Goal: Task Accomplishment & Management: Manage account settings

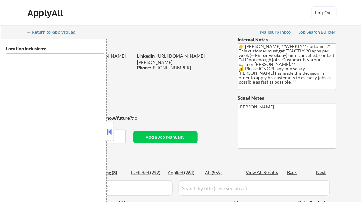
type textarea "[GEOGRAPHIC_DATA], [GEOGRAPHIC_DATA] [GEOGRAPHIC_DATA], [GEOGRAPHIC_DATA], [GEO…"
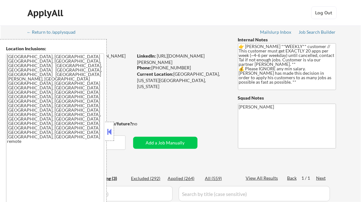
select select ""pending""
click at [110, 128] on button at bounding box center [109, 132] width 7 height 10
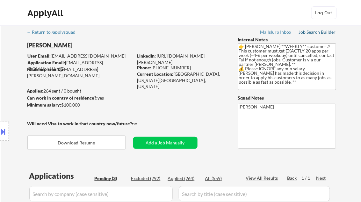
click at [321, 34] on div "Job Search Builder" at bounding box center [317, 32] width 37 height 4
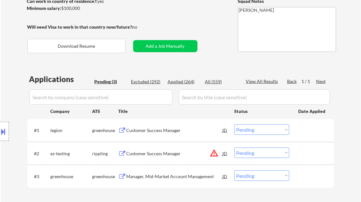
scroll to position [102, 0]
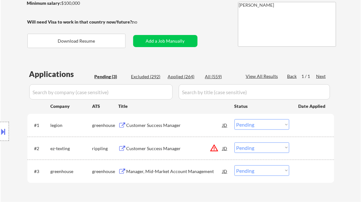
click at [149, 123] on div "Customer Success Manager" at bounding box center [175, 125] width 96 height 6
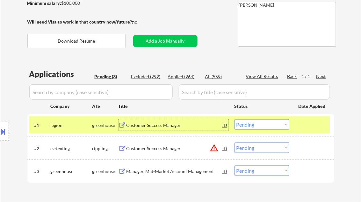
click at [264, 127] on select "Choose an option... Pending Applied Excluded (Questions) Excluded (Expired) Exc…" at bounding box center [262, 125] width 55 height 11
click at [235, 120] on select "Choose an option... Pending Applied Excluded (Questions) Excluded (Expired) Exc…" at bounding box center [262, 125] width 55 height 11
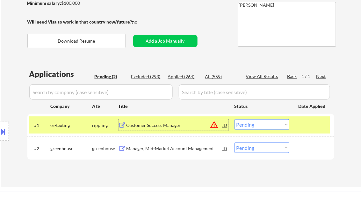
click at [165, 128] on div "Customer Success Manager" at bounding box center [175, 125] width 96 height 6
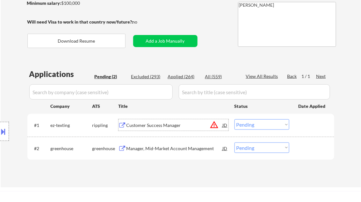
click at [270, 126] on select "Choose an option... Pending Applied Excluded (Questions) Excluded (Expired) Exc…" at bounding box center [262, 125] width 55 height 11
click at [235, 120] on select "Choose an option... Pending Applied Excluded (Questions) Excluded (Expired) Exc…" at bounding box center [262, 125] width 55 height 11
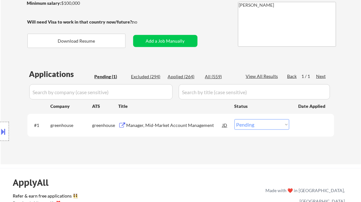
click at [179, 122] on div "Manager, Mid-Market Account Management" at bounding box center [175, 125] width 96 height 11
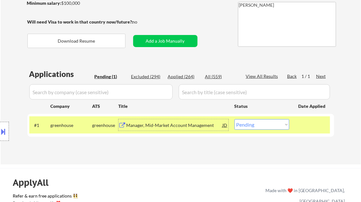
click at [265, 128] on select "Choose an option... Pending Applied Excluded (Questions) Excluded (Expired) Exc…" at bounding box center [262, 125] width 55 height 11
select select ""applied""
click at [235, 120] on select "Choose an option... Pending Applied Excluded (Questions) Excluded (Expired) Exc…" at bounding box center [262, 125] width 55 height 11
click at [170, 147] on div "Applications Pending (1) Excluded (294) Applied (264) All (559) View All Result…" at bounding box center [180, 111] width 307 height 84
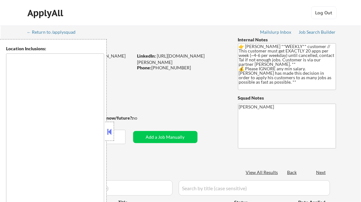
type textarea "[GEOGRAPHIC_DATA], [GEOGRAPHIC_DATA] [GEOGRAPHIC_DATA], [GEOGRAPHIC_DATA], [GEO…"
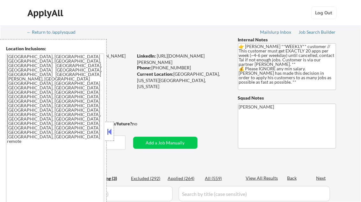
select select ""pending""
click at [111, 128] on button at bounding box center [109, 132] width 7 height 10
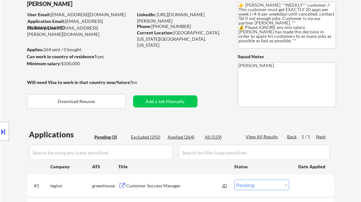
scroll to position [77, 0]
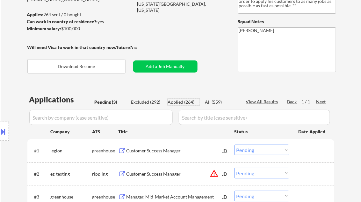
click at [189, 102] on div "Applied (264)" at bounding box center [184, 102] width 32 height 6
click at [274, 100] on div "View All Results" at bounding box center [263, 102] width 34 height 6
select select ""applied""
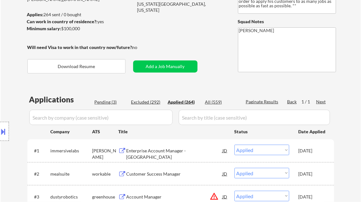
select select ""applied""
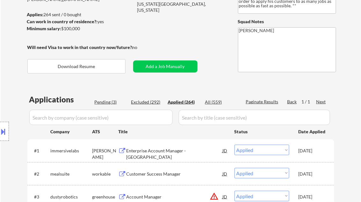
select select ""applied""
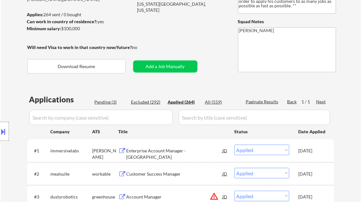
select select ""applied""
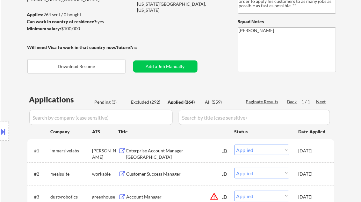
select select ""applied""
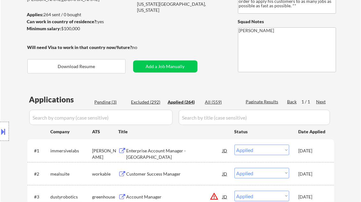
select select ""applied""
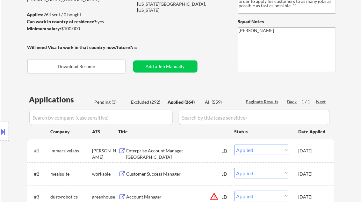
select select ""applied""
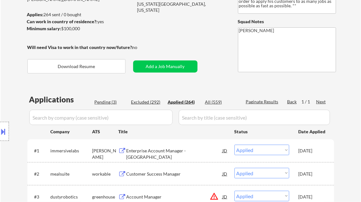
select select ""applied""
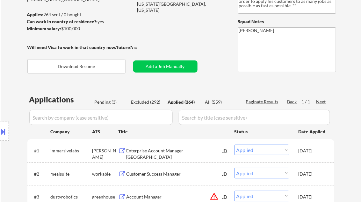
select select ""applied""
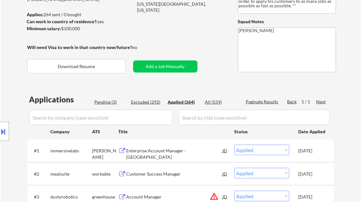
select select ""applied""
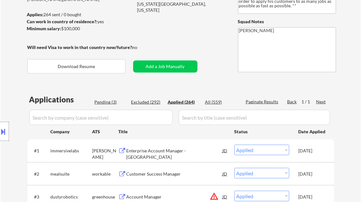
select select ""applied""
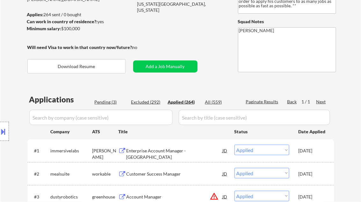
select select ""applied""
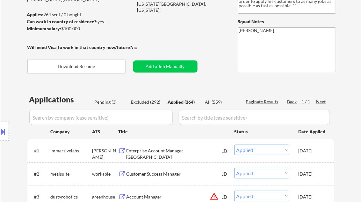
select select ""applied""
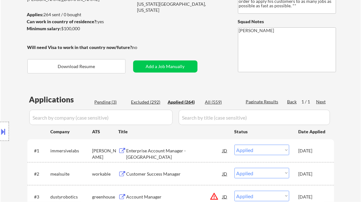
select select ""applied""
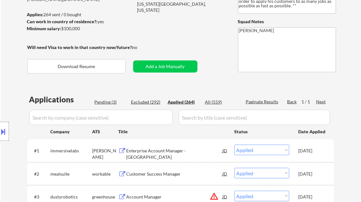
select select ""applied""
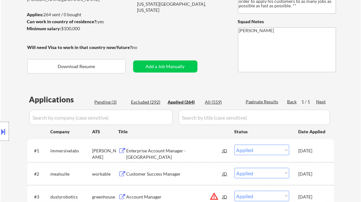
select select ""applied""
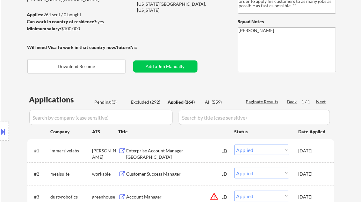
select select ""applied""
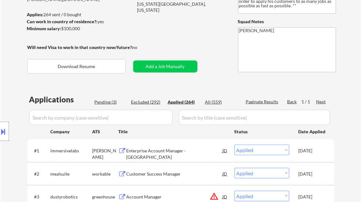
select select ""applied""
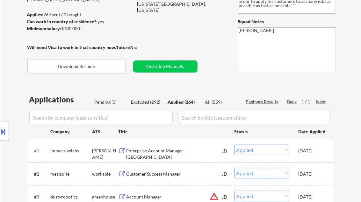
select select ""applied""
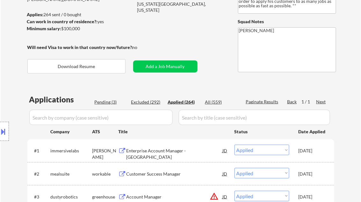
select select ""applied""
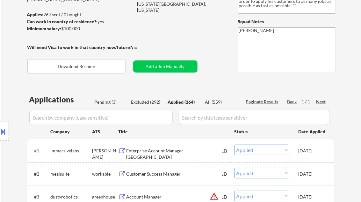
select select ""applied""
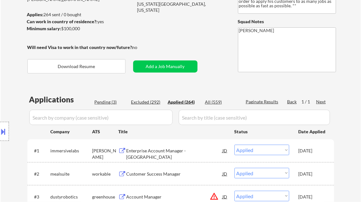
select select ""applied""
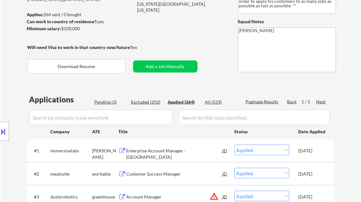
select select ""applied""
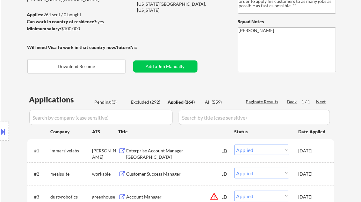
select select ""applied""
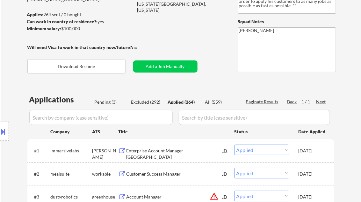
select select ""applied""
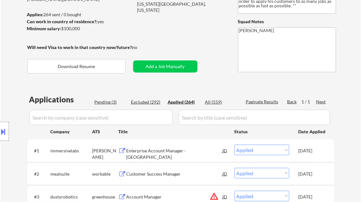
select select ""applied""
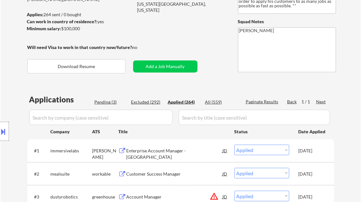
select select ""applied""
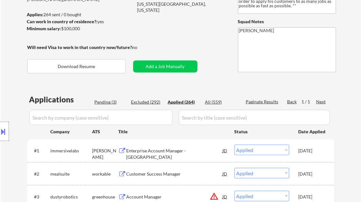
select select ""applied""
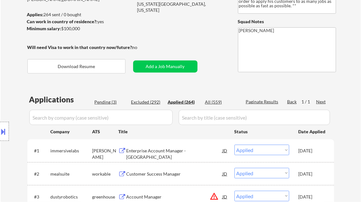
select select ""applied""
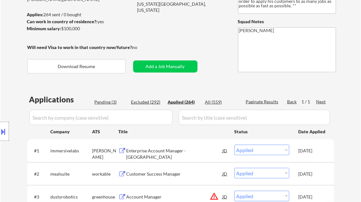
select select ""applied""
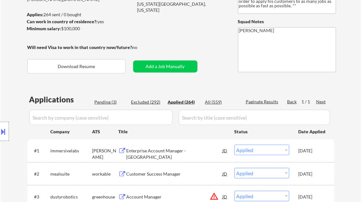
select select ""applied""
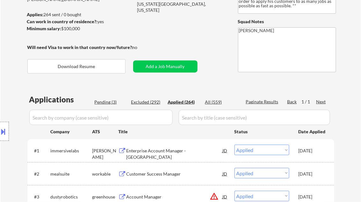
select select ""applied""
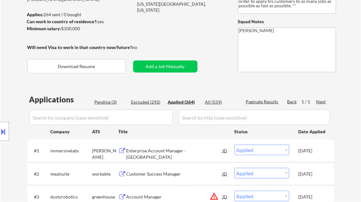
select select ""applied""
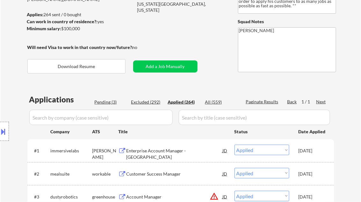
select select ""applied""
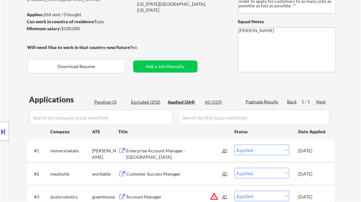
select select ""applied""
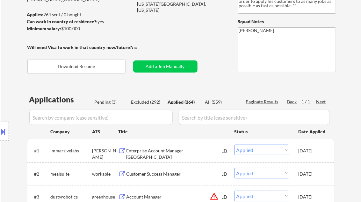
select select ""applied""
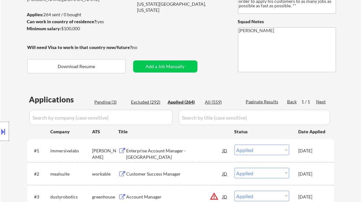
select select ""applied""
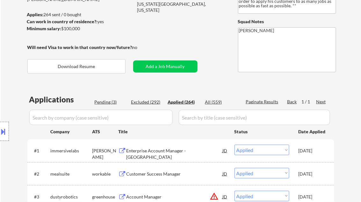
select select ""applied""
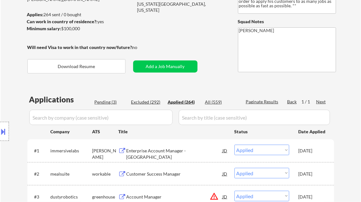
select select ""applied""
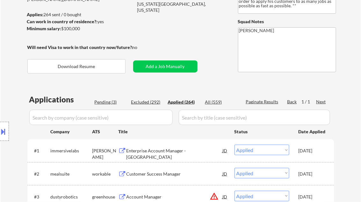
select select ""applied""
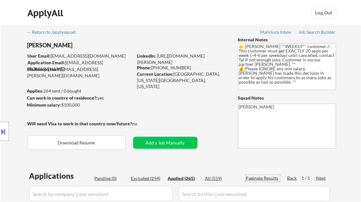
scroll to position [51, 0]
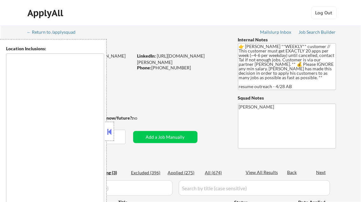
type textarea "Norwalk, IA West Des Moines, IA Des Moines, IA Clive, IA Urbandale, IA Waukee, …"
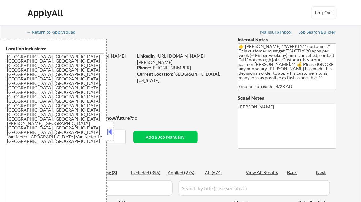
select select ""pending""
click at [108, 131] on button at bounding box center [109, 132] width 7 height 10
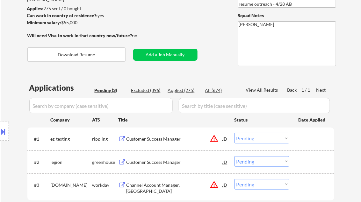
scroll to position [102, 0]
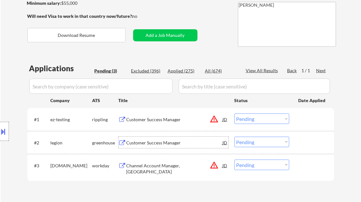
click at [158, 142] on div "Customer Success Manager" at bounding box center [175, 143] width 96 height 6
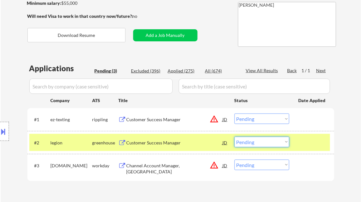
click at [249, 145] on select "Choose an option... Pending Applied Excluded (Questions) Excluded (Expired) Exc…" at bounding box center [262, 142] width 55 height 11
click at [235, 137] on select "Choose an option... Pending Applied Excluded (Questions) Excluded (Expired) Exc…" at bounding box center [262, 142] width 55 height 11
select select ""pending""
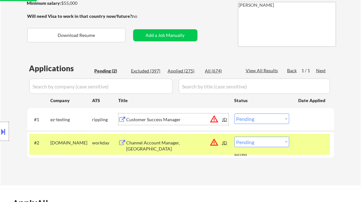
click at [145, 120] on div "Customer Success Manager" at bounding box center [175, 120] width 96 height 6
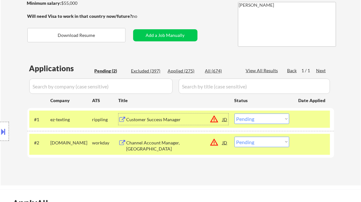
drag, startPoint x: 258, startPoint y: 117, endPoint x: 262, endPoint y: 124, distance: 8.1
click at [258, 117] on select "Choose an option... Pending Applied Excluded (Questions) Excluded (Expired) Exc…" at bounding box center [262, 119] width 55 height 11
click at [235, 114] on select "Choose an option... Pending Applied Excluded (Questions) Excluded (Expired) Exc…" at bounding box center [262, 119] width 55 height 11
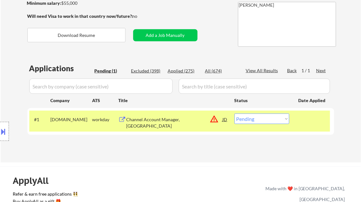
click at [167, 119] on div "Channel Account Manager, North Central" at bounding box center [175, 123] width 96 height 12
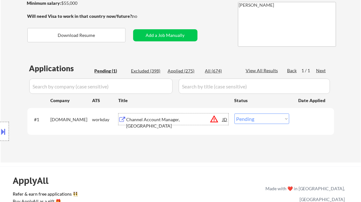
click at [257, 119] on select "Choose an option... Pending Applied Excluded (Questions) Excluded (Expired) Exc…" at bounding box center [262, 119] width 55 height 11
select select ""excluded__location_""
click at [235, 114] on select "Choose an option... Pending Applied Excluded (Questions) Excluded (Expired) Exc…" at bounding box center [262, 119] width 55 height 11
click at [198, 154] on div "← Return to /applysquad Mailslurp Inbox Job Search Builder Paul Harkin User Ema…" at bounding box center [181, 40] width 318 height 234
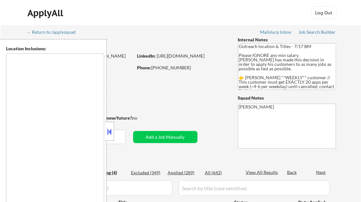
select select ""pending""
type textarea "Chicago, IL Oak Lawn, IL Cicero, IL Berwyn, IL Oak Park, IL Burbank, IL Evergre…"
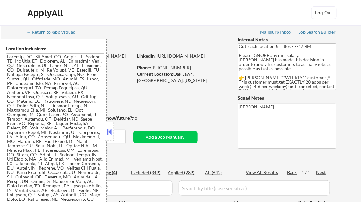
click at [110, 131] on button at bounding box center [109, 132] width 7 height 10
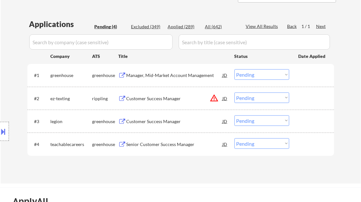
scroll to position [153, 0]
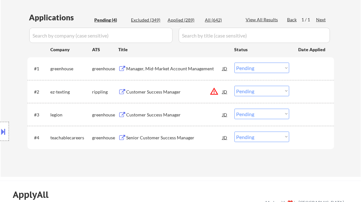
click at [165, 115] on div "Customer Success Manager" at bounding box center [175, 115] width 96 height 6
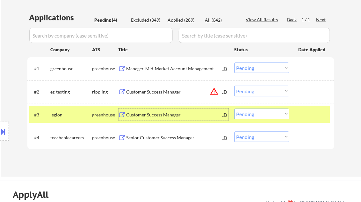
click at [267, 119] on select "Choose an option... Pending Applied Excluded (Questions) Excluded (Expired) Exc…" at bounding box center [262, 114] width 55 height 11
click at [235, 109] on select "Choose an option... Pending Applied Excluded (Questions) Excluded (Expired) Exc…" at bounding box center [262, 114] width 55 height 11
select select ""pending""
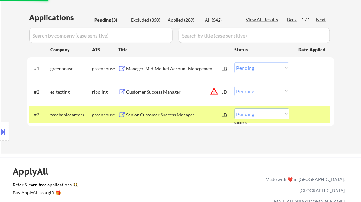
click at [164, 92] on div "Customer Success Manager" at bounding box center [175, 92] width 96 height 6
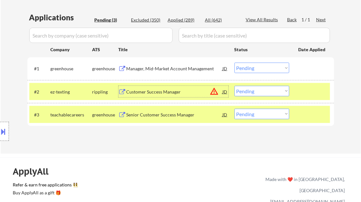
click at [2, 128] on button at bounding box center [3, 132] width 7 height 11
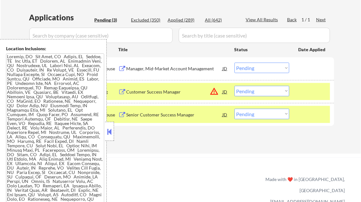
click at [108, 135] on button at bounding box center [109, 132] width 7 height 10
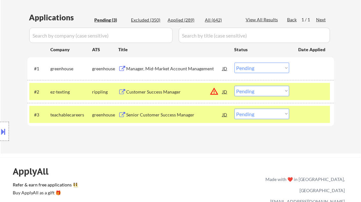
click at [6, 132] on button at bounding box center [3, 132] width 7 height 11
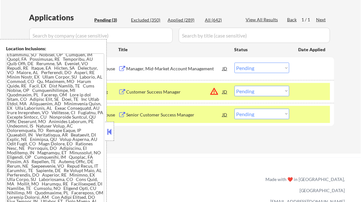
scroll to position [134, 0]
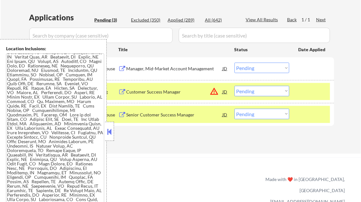
click at [108, 126] on div at bounding box center [109, 131] width 9 height 19
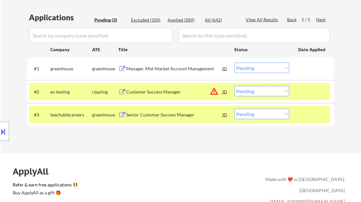
click at [264, 95] on select "Choose an option... Pending Applied Excluded (Questions) Excluded (Expired) Exc…" at bounding box center [262, 91] width 55 height 11
click at [235, 86] on select "Choose an option... Pending Applied Excluded (Questions) Excluded (Expired) Exc…" at bounding box center [262, 91] width 55 height 11
select select ""pending""
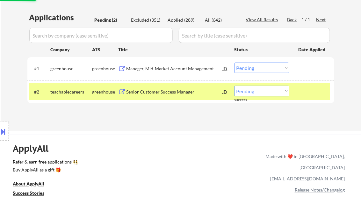
click at [161, 74] on div "Manager, Mid-Market Account Management" at bounding box center [175, 68] width 96 height 11
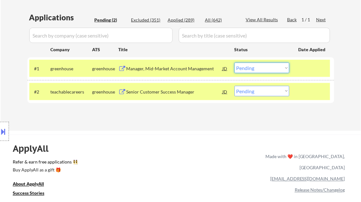
click at [261, 67] on select "Choose an option... Pending Applied Excluded (Questions) Excluded (Expired) Exc…" at bounding box center [262, 68] width 55 height 11
click at [235, 63] on select "Choose an option... Pending Applied Excluded (Questions) Excluded (Expired) Exc…" at bounding box center [262, 68] width 55 height 11
click at [159, 91] on div "Senior Customer Success Manager" at bounding box center [175, 92] width 96 height 6
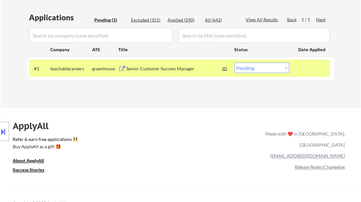
drag, startPoint x: 262, startPoint y: 69, endPoint x: 273, endPoint y: 74, distance: 12.3
click at [262, 69] on select "Choose an option... Pending Applied Excluded (Questions) Excluded (Expired) Exc…" at bounding box center [262, 68] width 55 height 11
select select ""excluded__other_""
click at [235, 63] on select "Choose an option... Pending Applied Excluded (Questions) Excluded (Expired) Exc…" at bounding box center [262, 68] width 55 height 11
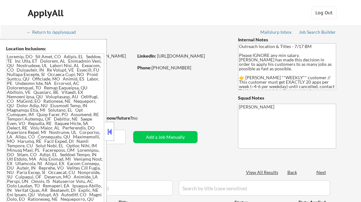
scroll to position [179, 0]
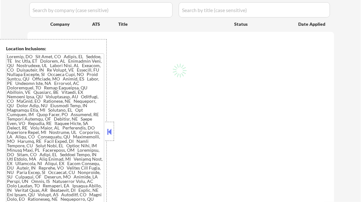
select select ""pending""
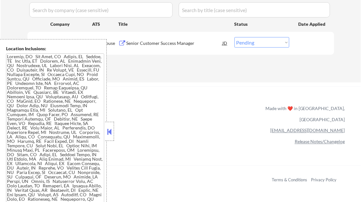
scroll to position [153, 0]
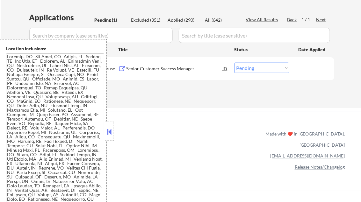
click at [184, 20] on div "Applied (290)" at bounding box center [184, 20] width 32 height 6
click at [110, 130] on button at bounding box center [109, 132] width 7 height 10
select select ""applied""
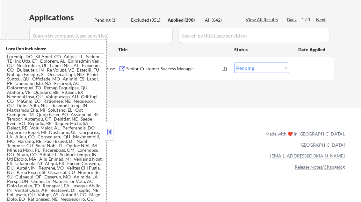
select select ""applied""
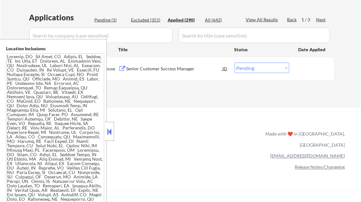
select select ""applied""
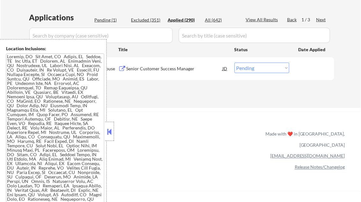
select select ""applied""
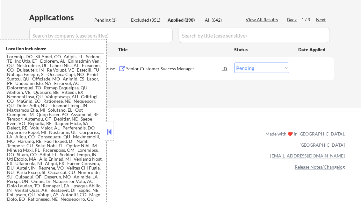
select select ""applied""
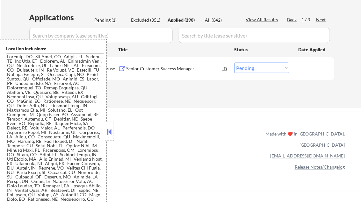
select select ""applied""
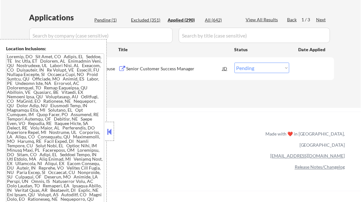
select select ""applied""
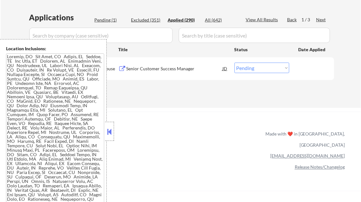
select select ""applied""
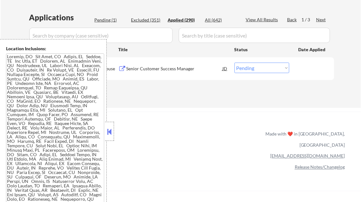
select select ""applied""
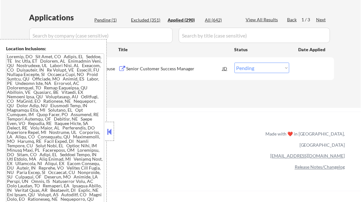
select select ""applied""
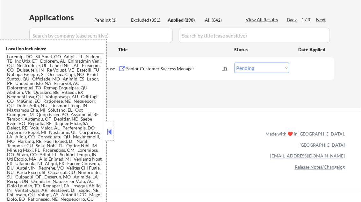
select select ""applied""
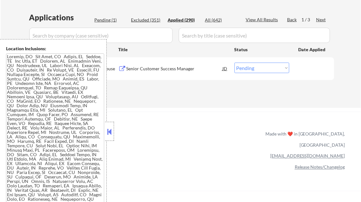
select select ""applied""
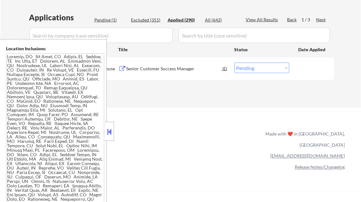
select select ""applied""
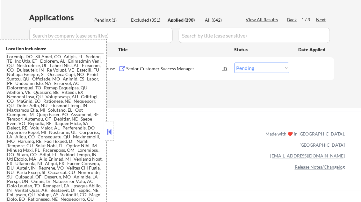
select select ""applied""
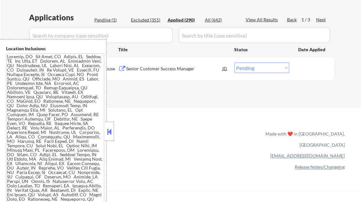
select select ""applied""
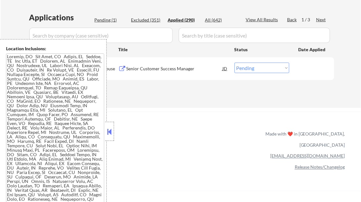
select select ""applied""
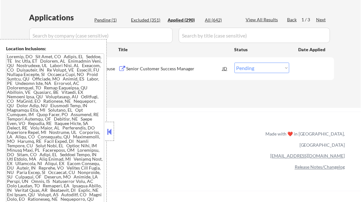
select select ""applied""
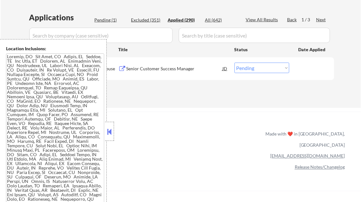
select select ""applied""
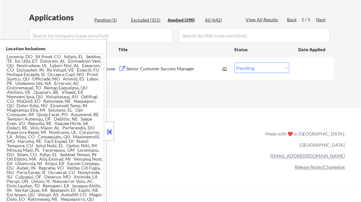
select select ""applied""
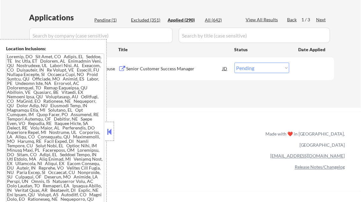
select select ""applied""
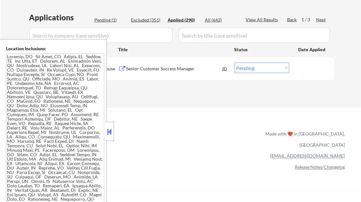
select select ""applied""
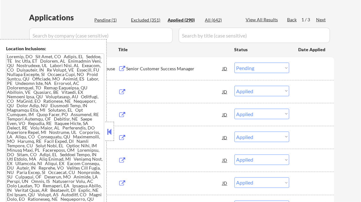
select select ""applied""
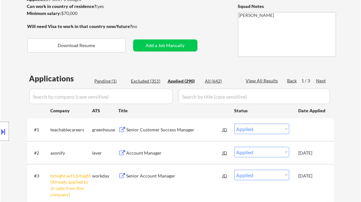
scroll to position [77, 0]
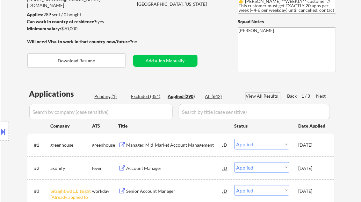
click at [257, 98] on div "View All Results" at bounding box center [263, 96] width 34 height 6
select select ""applied""
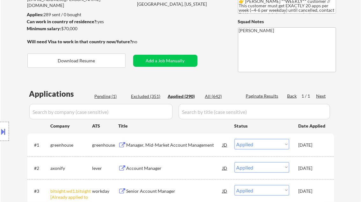
select select ""applied""
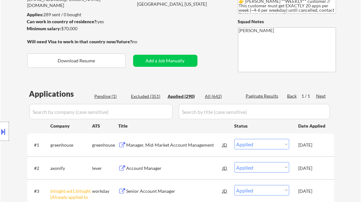
select select ""applied""
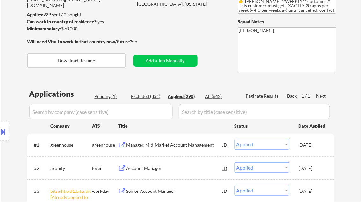
select select ""applied""
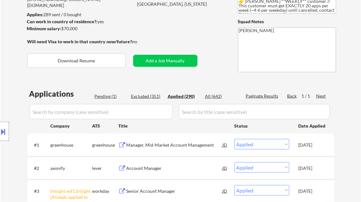
select select ""applied""
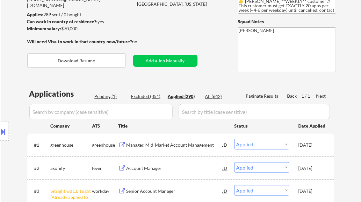
select select ""applied""
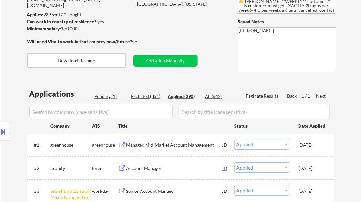
select select ""applied""
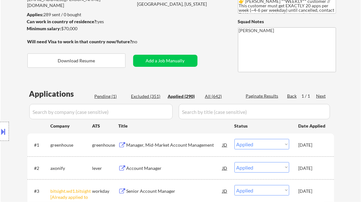
select select ""applied""
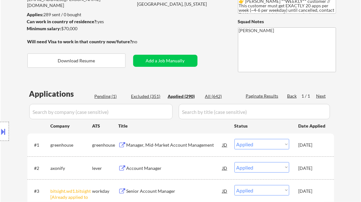
select select ""applied""
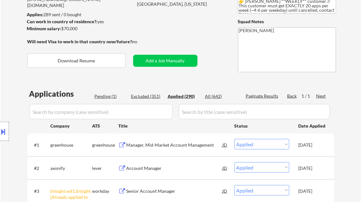
select select ""applied""
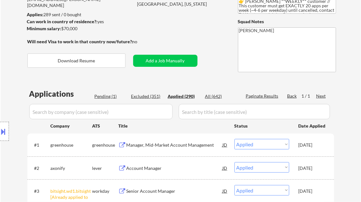
select select ""applied""
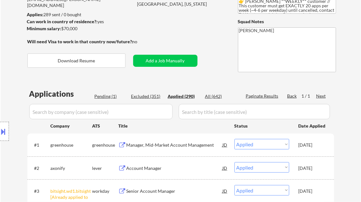
select select ""applied""
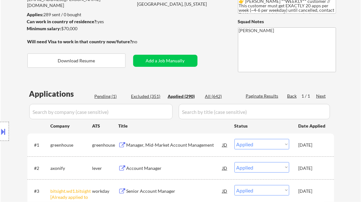
select select ""applied""
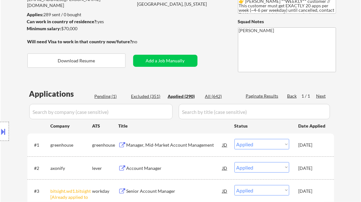
select select ""applied""
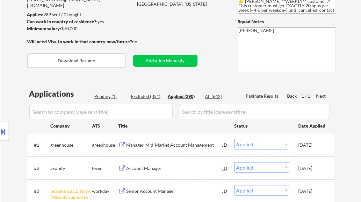
select select ""applied""
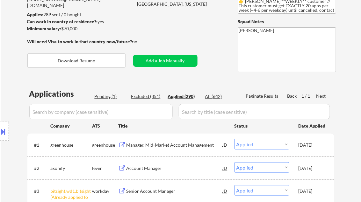
select select ""applied""
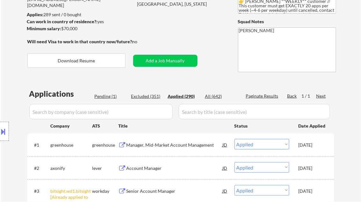
select select ""applied""
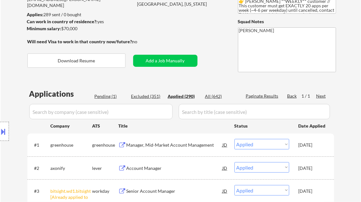
select select ""applied""
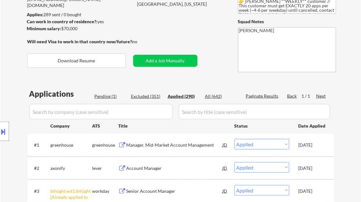
select select ""applied""
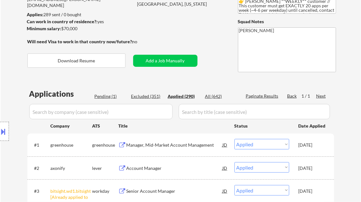
select select ""applied""
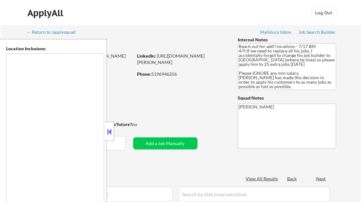
select select ""pending""
type textarea "It seems there might be a misunderstanding with the term "remote USA," as it do…"
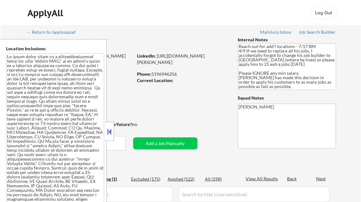
click at [113, 130] on button at bounding box center [109, 132] width 7 height 10
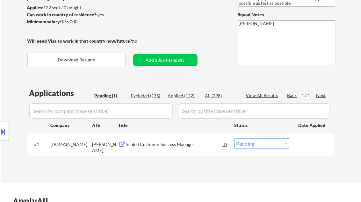
scroll to position [102, 0]
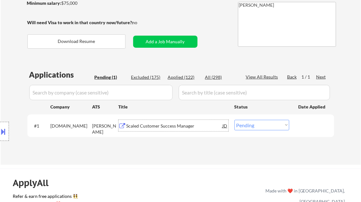
click at [175, 124] on div "Scaled Customer Success Manager" at bounding box center [175, 126] width 96 height 6
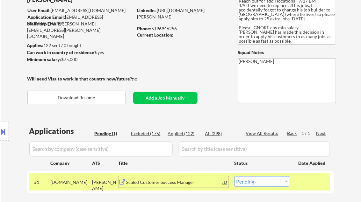
scroll to position [51, 0]
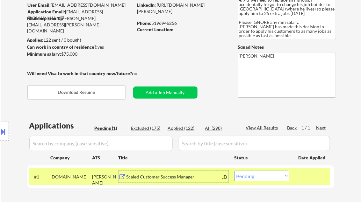
drag, startPoint x: 171, startPoint y: 0, endPoint x: 365, endPoint y: 60, distance: 202.8
click at [335, 51] on div "← Return to /applysquad Mailslurp Inbox Job Search Builder Kenneth Coffin User …" at bounding box center [181, 92] width 318 height 237
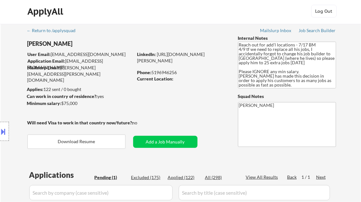
scroll to position [0, 0]
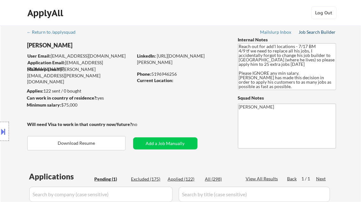
click at [317, 31] on div "Job Search Builder" at bounding box center [317, 32] width 37 height 4
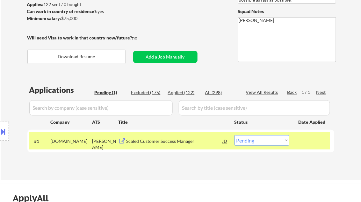
scroll to position [102, 0]
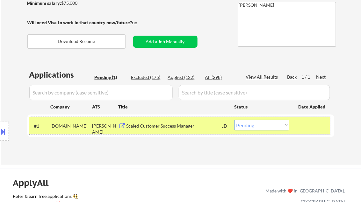
click at [269, 132] on div "#1 spellbook.legal ashby Scaled Customer Success Manager JD Choose an option...…" at bounding box center [179, 125] width 301 height 17
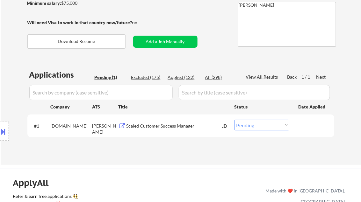
click at [258, 125] on select "Choose an option... Pending Applied Excluded (Questions) Excluded (Expired) Exc…" at bounding box center [262, 125] width 55 height 11
select select ""applied""
click at [235, 120] on select "Choose an option... Pending Applied Excluded (Questions) Excluded (Expired) Exc…" at bounding box center [262, 125] width 55 height 11
click at [208, 146] on div "Applications Pending (1) Excluded (175) Applied (122) All (298) View All Result…" at bounding box center [180, 112] width 307 height 84
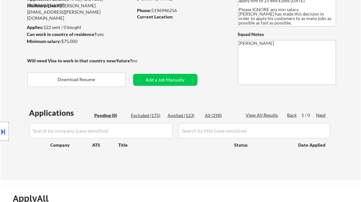
scroll to position [26, 0]
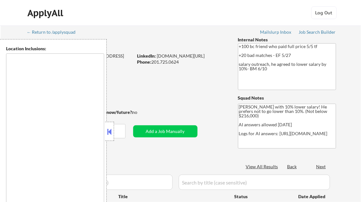
type textarea "[GEOGRAPHIC_DATA], [GEOGRAPHIC_DATA] [GEOGRAPHIC_DATA], [GEOGRAPHIC_DATA] [GEOG…"
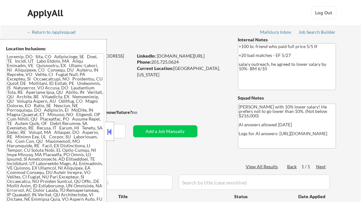
select select ""pending""
click at [110, 128] on button at bounding box center [109, 132] width 7 height 10
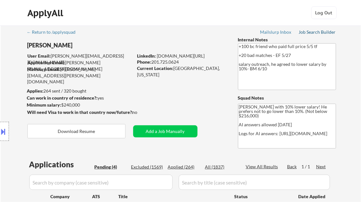
click at [314, 31] on div "Job Search Builder" at bounding box center [317, 32] width 37 height 4
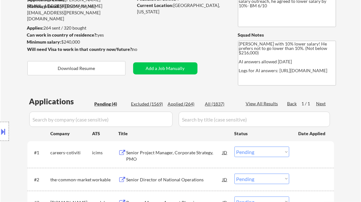
scroll to position [77, 0]
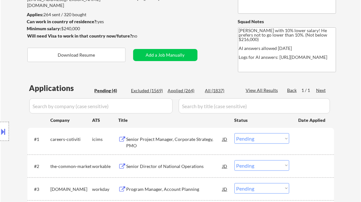
click at [163, 140] on div "Senior Project Manager, Corporate Strategy, PMO" at bounding box center [175, 142] width 96 height 12
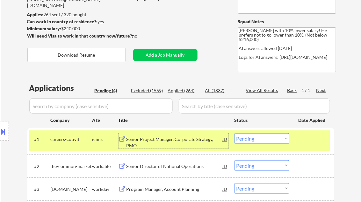
click at [252, 141] on select "Choose an option... Pending Applied Excluded (Questions) Excluded (Expired) Exc…" at bounding box center [262, 139] width 55 height 11
click at [235, 134] on select "Choose an option... Pending Applied Excluded (Questions) Excluded (Expired) Exc…" at bounding box center [262, 139] width 55 height 11
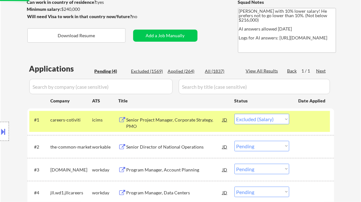
scroll to position [102, 0]
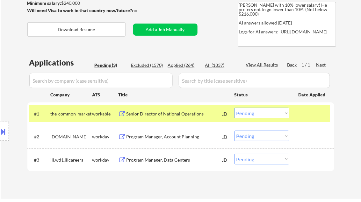
click at [156, 113] on div "Senior Director of National Operations" at bounding box center [175, 114] width 96 height 6
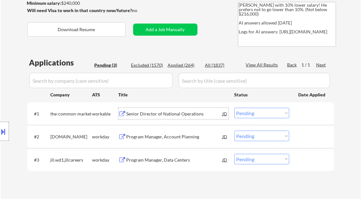
drag, startPoint x: 257, startPoint y: 116, endPoint x: 265, endPoint y: 118, distance: 7.9
click at [257, 116] on select "Choose an option... Pending Applied Excluded (Questions) Excluded (Expired) Exc…" at bounding box center [262, 113] width 55 height 11
click at [235, 108] on select "Choose an option... Pending Applied Excluded (Questions) Excluded (Expired) Exc…" at bounding box center [262, 113] width 55 height 11
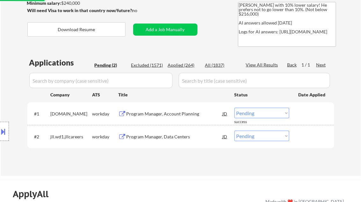
click at [160, 115] on div "Program Manager, Account Planning" at bounding box center [175, 114] width 96 height 6
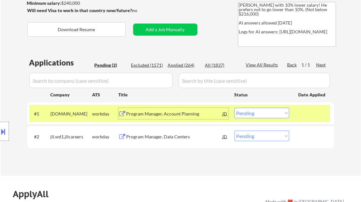
drag, startPoint x: 263, startPoint y: 113, endPoint x: 264, endPoint y: 118, distance: 4.3
click at [263, 113] on select "Choose an option... Pending Applied Excluded (Questions) Excluded (Expired) Exc…" at bounding box center [262, 113] width 55 height 11
click at [235, 108] on select "Choose an option... Pending Applied Excluded (Questions) Excluded (Expired) Exc…" at bounding box center [262, 113] width 55 height 11
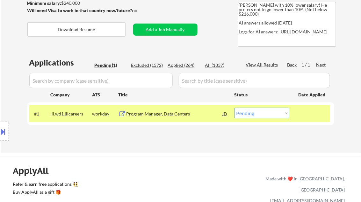
click at [166, 112] on div "Program Manager, Data Centers" at bounding box center [175, 114] width 96 height 6
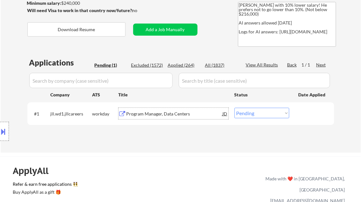
drag, startPoint x: 260, startPoint y: 115, endPoint x: 264, endPoint y: 116, distance: 4.2
click at [260, 115] on select "Choose an option... Pending Applied Excluded (Questions) Excluded (Expired) Exc…" at bounding box center [262, 113] width 55 height 11
select select ""excluded__salary_""
click at [235, 108] on select "Choose an option... Pending Applied Excluded (Questions) Excluded (Expired) Exc…" at bounding box center [262, 113] width 55 height 11
click at [178, 157] on div "ApplyAll Refer & earn free applications 👯‍♀️ Buy ApplyAll as a gift 🎁 About App…" at bounding box center [180, 206] width 361 height 99
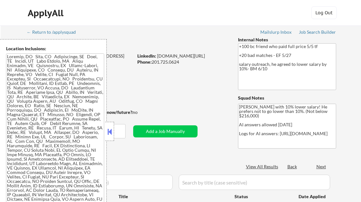
scroll to position [153, 0]
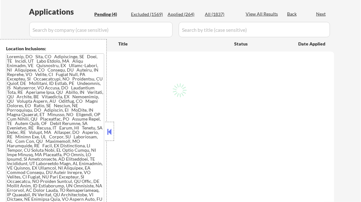
select select ""pending""
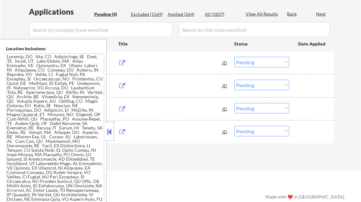
scroll to position [128, 0]
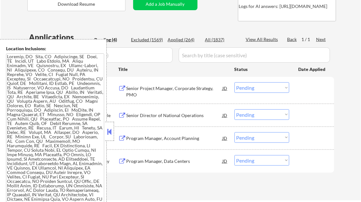
click at [111, 127] on button at bounding box center [109, 132] width 7 height 10
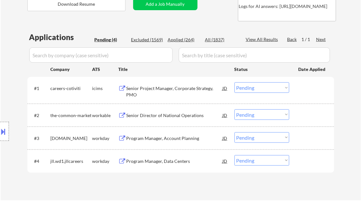
click at [186, 40] on div "Applied (264)" at bounding box center [184, 40] width 32 height 6
click at [256, 40] on div "View All Results" at bounding box center [263, 39] width 34 height 6
select select ""applied""
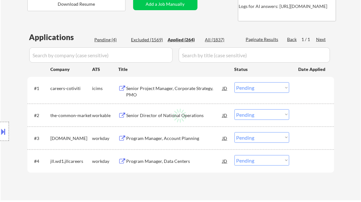
select select ""applied""
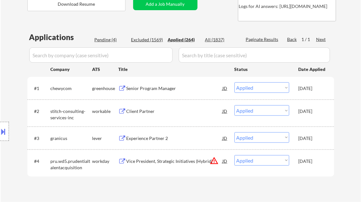
select select ""applied""
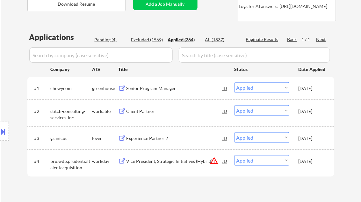
select select ""applied""
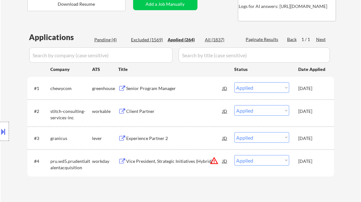
select select ""applied""
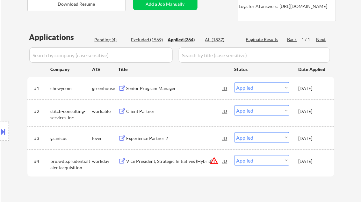
select select ""applied""
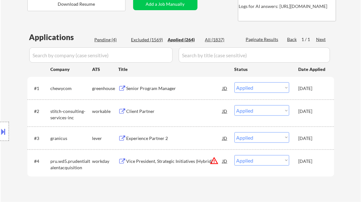
select select ""applied""
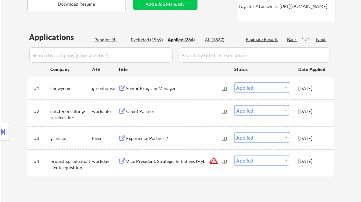
select select ""applied""
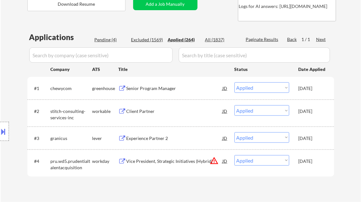
select select ""applied""
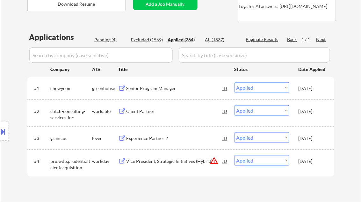
select select ""applied""
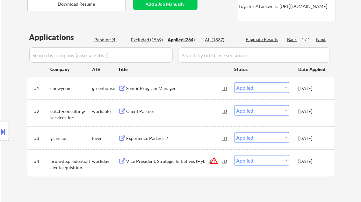
select select ""applied""
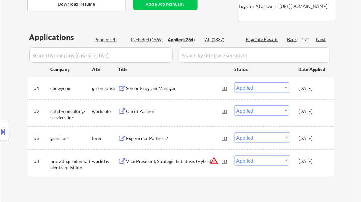
select select ""applied""
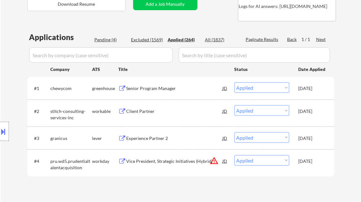
select select ""applied""
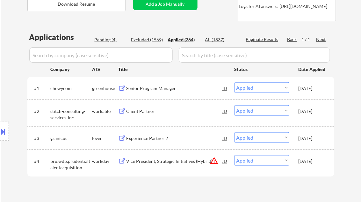
select select ""applied""
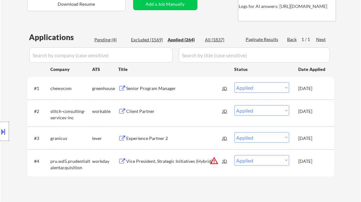
select select ""applied""
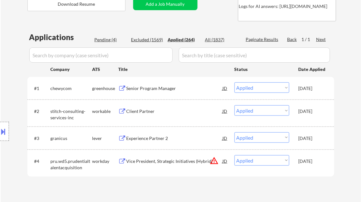
select select ""applied""
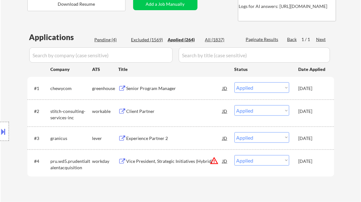
select select ""applied""
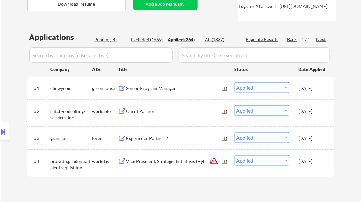
select select ""applied""
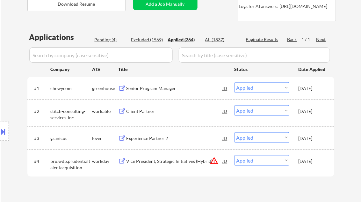
select select ""applied""
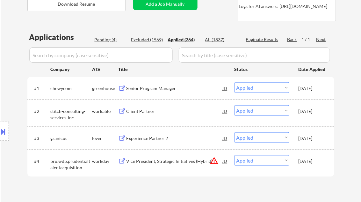
select select ""applied""
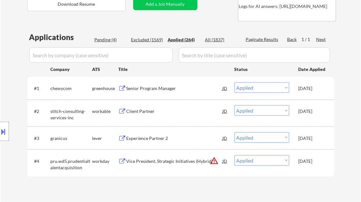
select select ""applied""
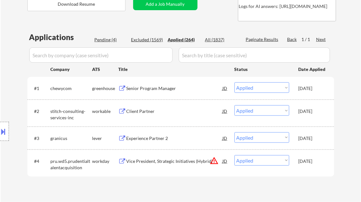
select select ""applied""
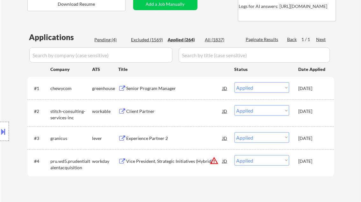
select select ""applied""
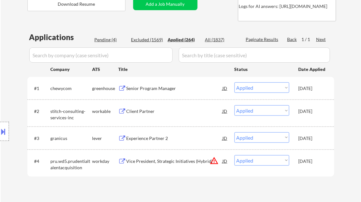
select select ""applied""
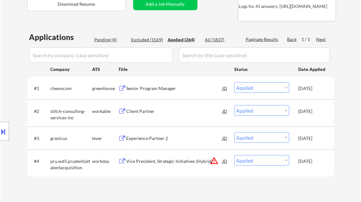
select select ""applied""
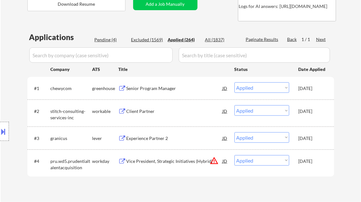
select select ""applied""
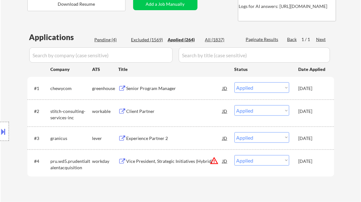
select select ""applied""
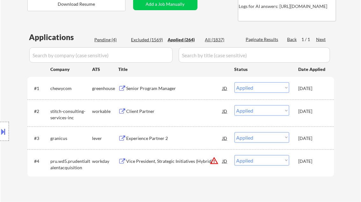
select select ""applied""
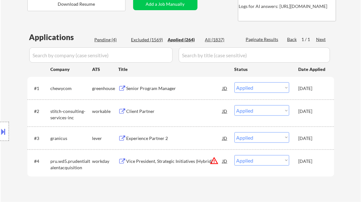
select select ""applied""
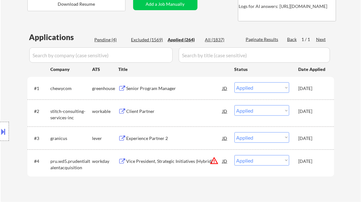
select select ""applied""
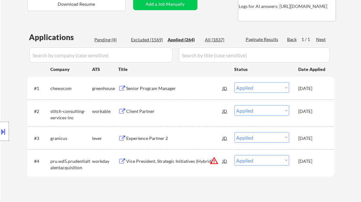
select select ""applied""
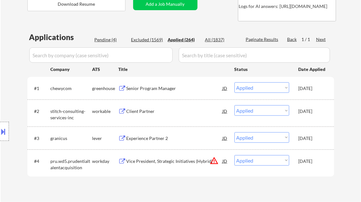
select select ""applied""
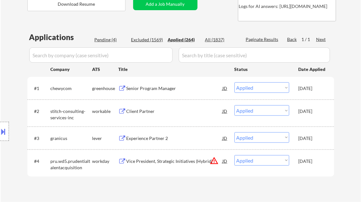
select select ""applied""
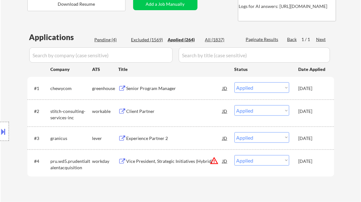
select select ""applied""
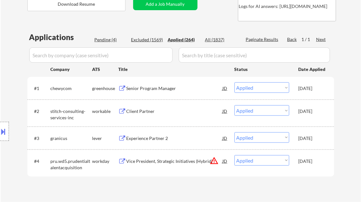
select select ""applied""
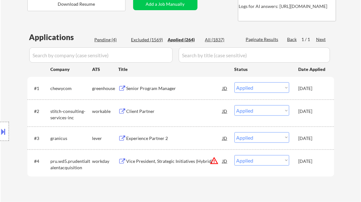
select select ""applied""
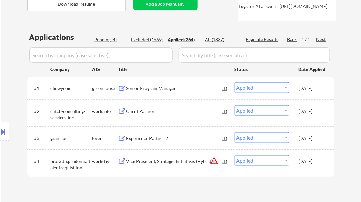
select select ""applied""
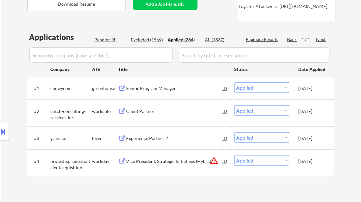
select select ""applied""
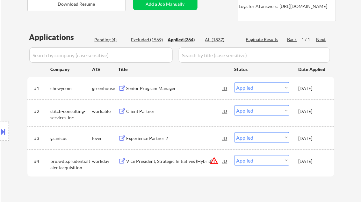
select select ""applied""
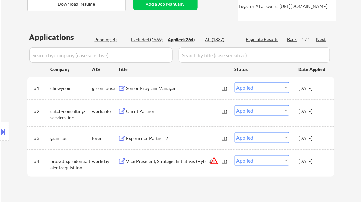
select select ""applied""
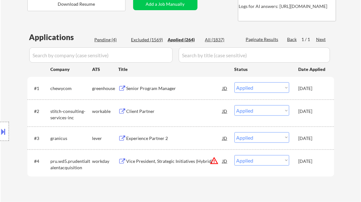
select select ""applied""
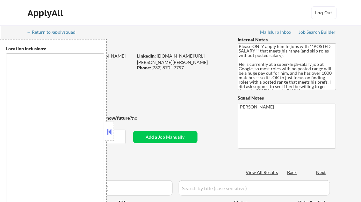
type textarea "Brooklyn, NY New York, NY Queens, NY Manhattan, NY Staten Island, NY Jersey Cit…"
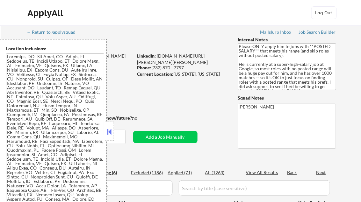
select select ""pending""
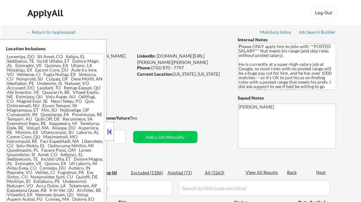
select select ""pending""
click at [112, 129] on button at bounding box center [109, 132] width 7 height 10
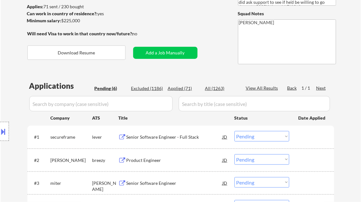
scroll to position [128, 0]
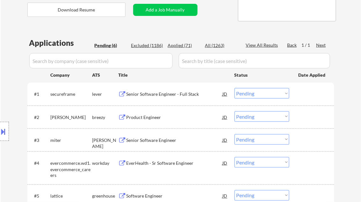
click at [166, 96] on div "Senior Software Engineer - Full Stack" at bounding box center [175, 94] width 96 height 6
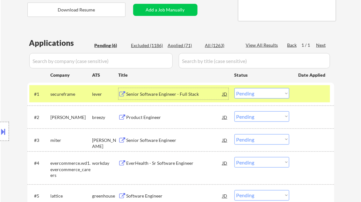
click at [263, 95] on select "Choose an option... Pending Applied Excluded (Questions) Excluded (Expired) Exc…" at bounding box center [262, 93] width 55 height 11
click at [235, 88] on select "Choose an option... Pending Applied Excluded (Questions) Excluded (Expired) Exc…" at bounding box center [262, 93] width 55 height 11
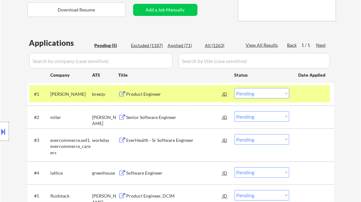
click at [154, 93] on div "Product Engineer" at bounding box center [175, 94] width 96 height 6
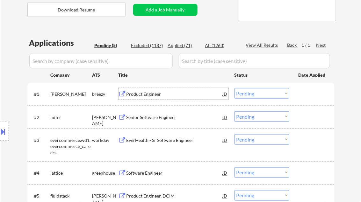
click at [264, 94] on select "Choose an option... Pending Applied Excluded (Questions) Excluded (Expired) Exc…" at bounding box center [262, 93] width 55 height 11
click at [235, 88] on select "Choose an option... Pending Applied Excluded (Questions) Excluded (Expired) Exc…" at bounding box center [262, 93] width 55 height 11
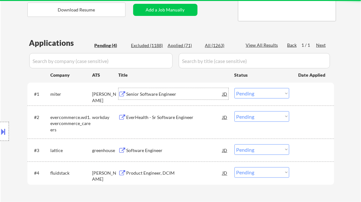
click at [158, 97] on div "Senior Software Engineer" at bounding box center [175, 94] width 96 height 6
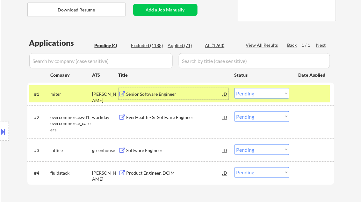
click at [257, 93] on select "Choose an option... Pending Applied Excluded (Questions) Excluded (Expired) Exc…" at bounding box center [262, 93] width 55 height 11
click at [235, 88] on select "Choose an option... Pending Applied Excluded (Questions) Excluded (Expired) Exc…" at bounding box center [262, 93] width 55 height 11
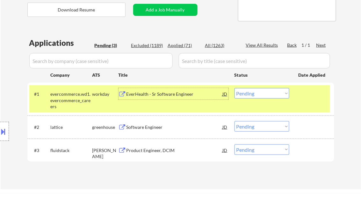
click at [152, 93] on div "EverHealth - Sr Software Engineer" at bounding box center [175, 94] width 96 height 6
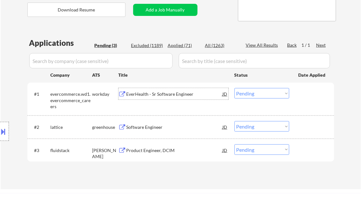
click at [267, 94] on select "Choose an option... Pending Applied Excluded (Questions) Excluded (Expired) Exc…" at bounding box center [262, 93] width 55 height 11
click at [235, 88] on select "Choose an option... Pending Applied Excluded (Questions) Excluded (Expired) Exc…" at bounding box center [262, 93] width 55 height 11
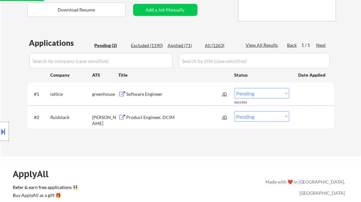
click at [150, 95] on div "Software Engineer" at bounding box center [175, 94] width 96 height 6
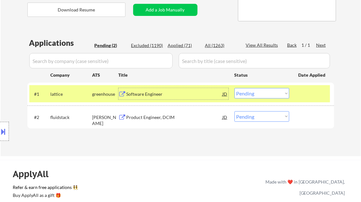
click at [261, 96] on select "Choose an option... Pending Applied Excluded (Questions) Excluded (Expired) Exc…" at bounding box center [262, 93] width 55 height 11
click at [235, 88] on select "Choose an option... Pending Applied Excluded (Questions) Excluded (Expired) Exc…" at bounding box center [262, 93] width 55 height 11
click at [141, 120] on div "Product Engineer, DCIM" at bounding box center [175, 117] width 96 height 6
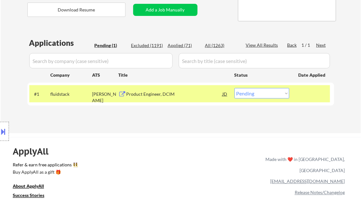
drag, startPoint x: 262, startPoint y: 94, endPoint x: 267, endPoint y: 99, distance: 6.5
click at [262, 94] on select "Choose an option... Pending Applied Excluded (Questions) Excluded (Expired) Exc…" at bounding box center [262, 93] width 55 height 11
select select ""excluded__bad_match_""
click at [235, 88] on select "Choose an option... Pending Applied Excluded (Questions) Excluded (Expired) Exc…" at bounding box center [262, 93] width 55 height 11
click at [166, 127] on div "← Return to /applysquad Mailslurp Inbox Job Search Builder Joseph Gordon User E…" at bounding box center [181, 13] width 318 height 231
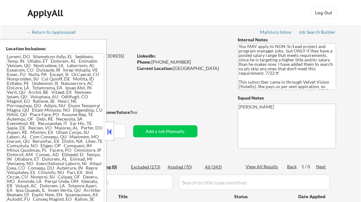
click at [111, 128] on button at bounding box center [109, 132] width 7 height 10
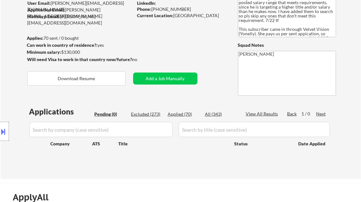
scroll to position [77, 0]
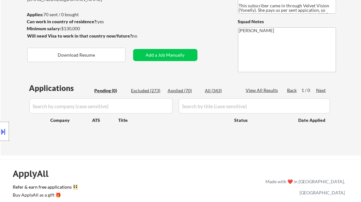
click at [182, 90] on div "Applied (70)" at bounding box center [184, 91] width 32 height 6
select select ""applied""
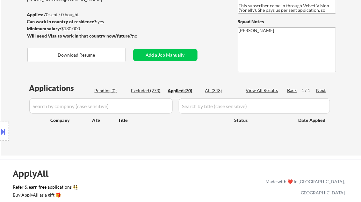
select select ""applied""
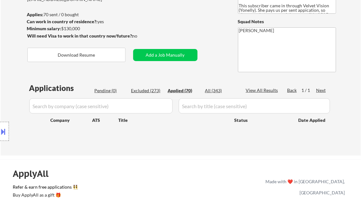
select select ""applied""
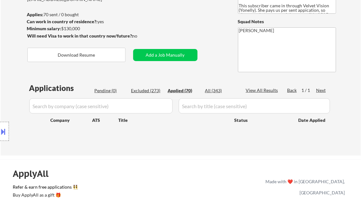
select select ""applied""
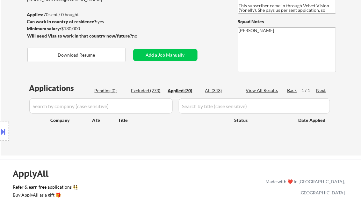
select select ""applied""
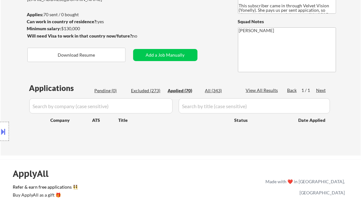
select select ""applied""
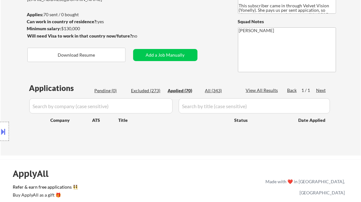
select select ""applied""
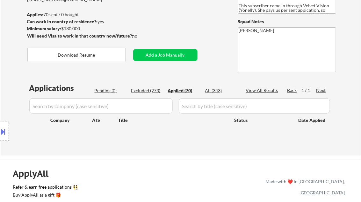
select select ""applied""
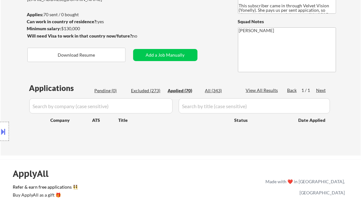
select select ""applied""
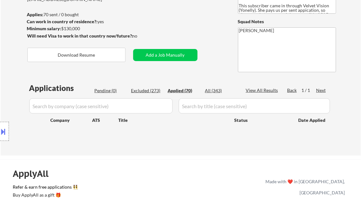
select select ""applied""
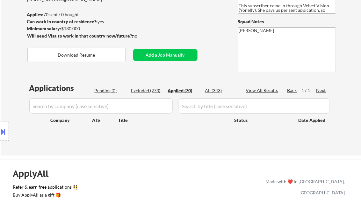
select select ""applied""
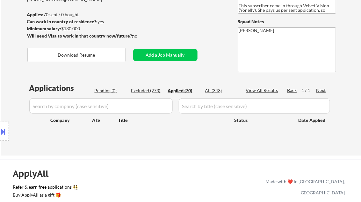
select select ""applied""
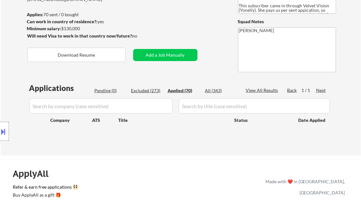
select select ""applied""
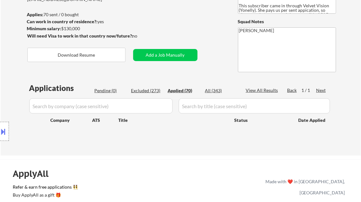
select select ""applied""
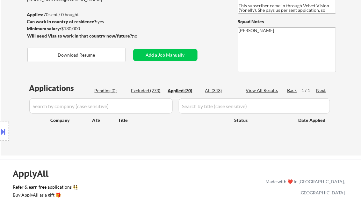
select select ""applied""
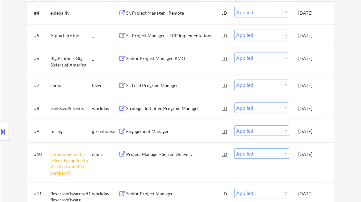
scroll to position [281, 0]
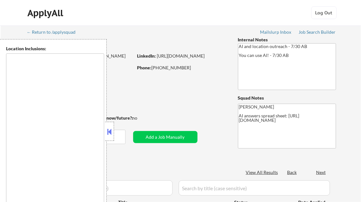
type textarea "remote"
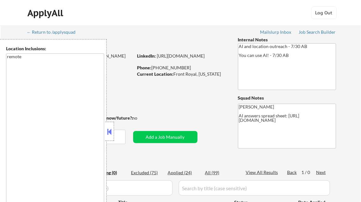
click at [108, 129] on button at bounding box center [109, 132] width 7 height 10
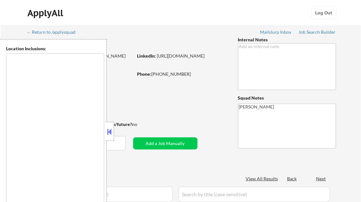
select select ""pending""
type textarea "[GEOGRAPHIC_DATA], [GEOGRAPHIC_DATA] [GEOGRAPHIC_DATA], [GEOGRAPHIC_DATA] [GEOG…"
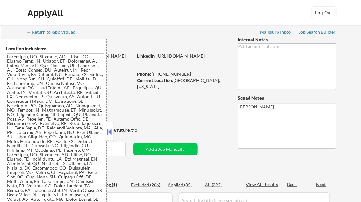
click at [112, 132] on button at bounding box center [109, 132] width 7 height 10
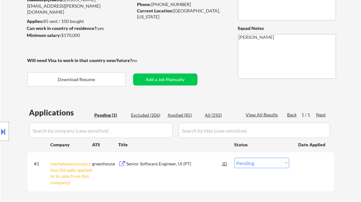
scroll to position [77, 0]
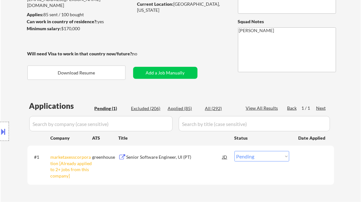
click at [250, 160] on select "Choose an option... Pending Applied Excluded (Questions) Excluded (Expired) Exc…" at bounding box center [262, 156] width 55 height 11
select select ""excluded__other_""
click at [235, 151] on select "Choose an option... Pending Applied Excluded (Questions) Excluded (Expired) Exc…" at bounding box center [262, 156] width 55 height 11
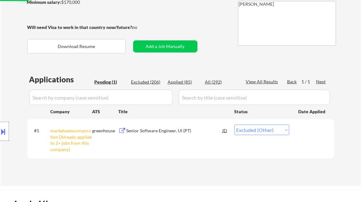
scroll to position [128, 0]
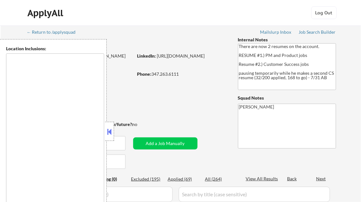
type textarea "[GEOGRAPHIC_DATA], [GEOGRAPHIC_DATA] [GEOGRAPHIC_DATA], [GEOGRAPHIC_DATA] [GEOG…"
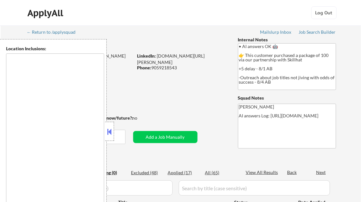
type textarea "[GEOGRAPHIC_DATA], ON [GEOGRAPHIC_DATA], ON [GEOGRAPHIC_DATA], ON [GEOGRAPHIC_D…"
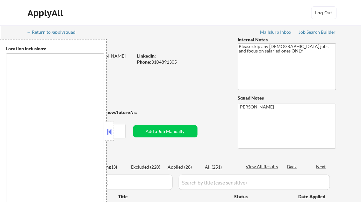
type textarea "[GEOGRAPHIC_DATA], [GEOGRAPHIC_DATA] [GEOGRAPHIC_DATA], [GEOGRAPHIC_DATA] [GEOG…"
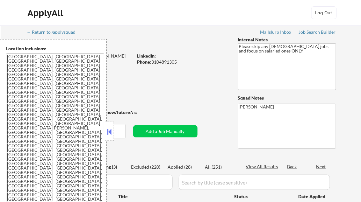
select select ""pending""
click at [110, 130] on button at bounding box center [109, 132] width 7 height 10
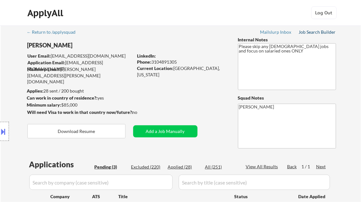
click at [330, 31] on div "Job Search Builder" at bounding box center [317, 32] width 37 height 4
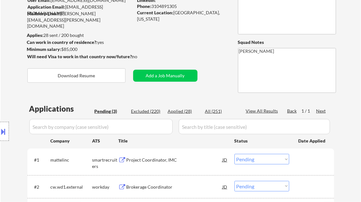
scroll to position [77, 0]
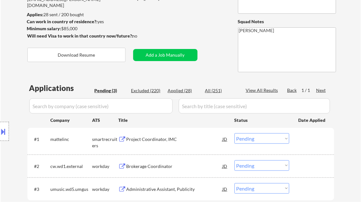
click at [164, 138] on div "Project Coordinator, IMC" at bounding box center [175, 139] width 96 height 6
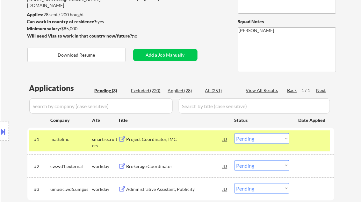
click at [6, 127] on button at bounding box center [3, 132] width 7 height 11
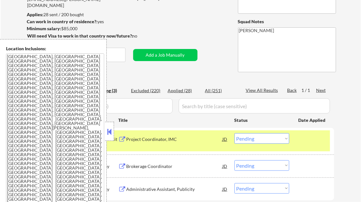
click at [109, 127] on button at bounding box center [109, 132] width 7 height 10
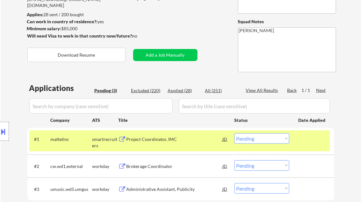
click at [270, 141] on select "Choose an option... Pending Applied Excluded (Questions) Excluded (Expired) Exc…" at bounding box center [262, 139] width 55 height 11
click at [235, 134] on select "Choose an option... Pending Applied Excluded (Questions) Excluded (Expired) Exc…" at bounding box center [262, 139] width 55 height 11
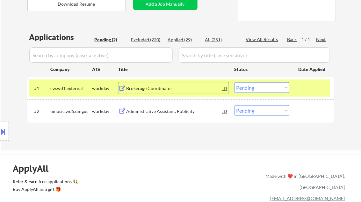
click at [149, 91] on div "Brokerage Coordinator" at bounding box center [175, 88] width 96 height 6
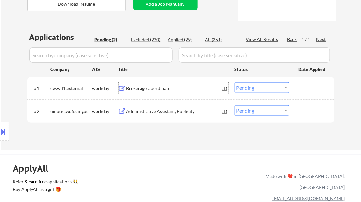
drag, startPoint x: 254, startPoint y: 88, endPoint x: 259, endPoint y: 92, distance: 6.5
click at [254, 88] on select "Choose an option... Pending Applied Excluded (Questions) Excluded (Expired) Exc…" at bounding box center [262, 88] width 55 height 11
click at [235, 83] on select "Choose an option... Pending Applied Excluded (Questions) Excluded (Expired) Exc…" at bounding box center [262, 88] width 55 height 11
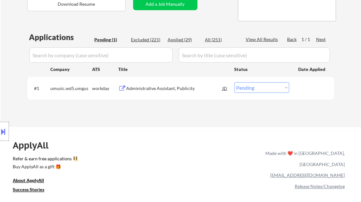
click at [158, 91] on div "Administrative Assistant, Publicity" at bounding box center [175, 88] width 96 height 6
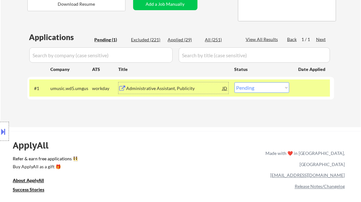
click at [246, 89] on select "Choose an option... Pending Applied Excluded (Questions) Excluded (Expired) Exc…" at bounding box center [262, 88] width 55 height 11
select select ""excluded__salary_""
click at [235, 83] on select "Choose an option... Pending Applied Excluded (Questions) Excluded (Expired) Exc…" at bounding box center [262, 88] width 55 height 11
click at [173, 136] on div "ApplyAll Refer & earn free applications 👯‍♀️ Buy ApplyAll as a gift 🎁 About App…" at bounding box center [180, 186] width 361 height 101
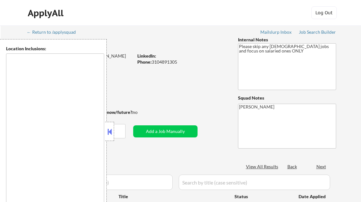
scroll to position [153, 0]
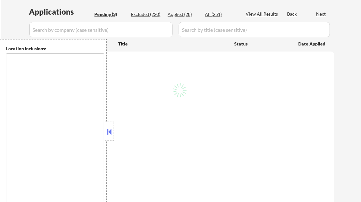
select select ""pending""
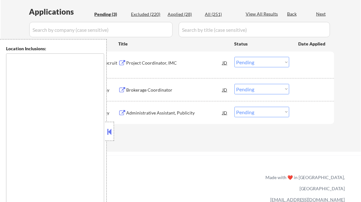
type textarea "[GEOGRAPHIC_DATA], [GEOGRAPHIC_DATA] [GEOGRAPHIC_DATA], [GEOGRAPHIC_DATA] [GEOG…"
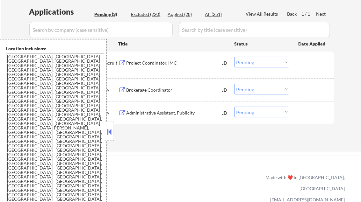
scroll to position [128, 0]
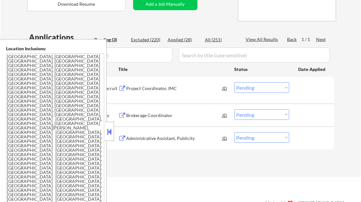
click at [109, 129] on button at bounding box center [109, 132] width 7 height 10
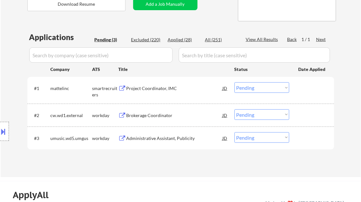
click at [182, 40] on div "Applied (28)" at bounding box center [184, 40] width 32 height 6
select select ""applied""
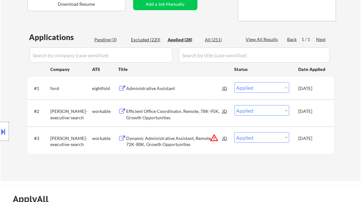
click at [265, 39] on div "View All Results" at bounding box center [263, 39] width 34 height 6
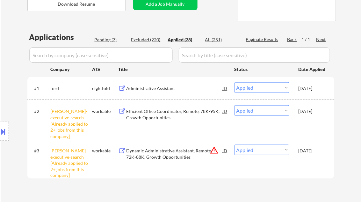
select select ""applied""
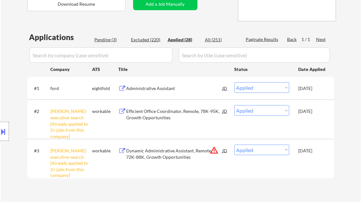
select select ""applied""
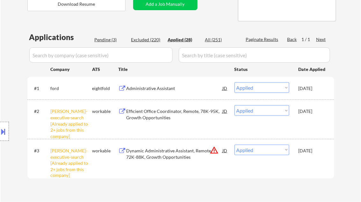
select select ""applied""
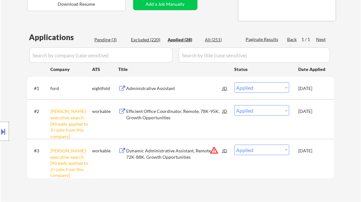
select select ""applied""
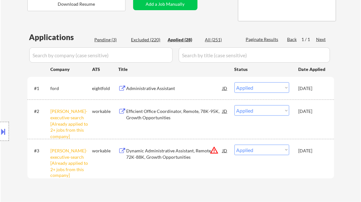
select select ""applied""
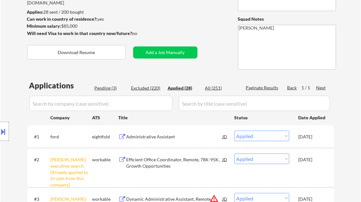
scroll to position [77, 0]
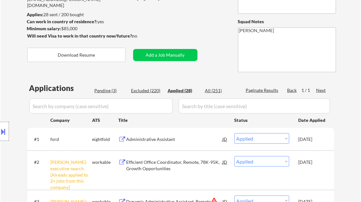
select select ""applied""
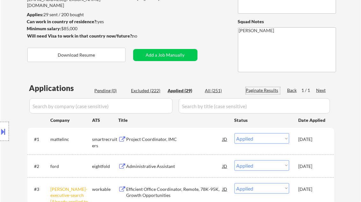
click at [154, 139] on div "Project Coordinator, IMC" at bounding box center [175, 139] width 96 height 6
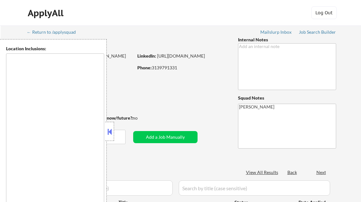
type textarea "remote"
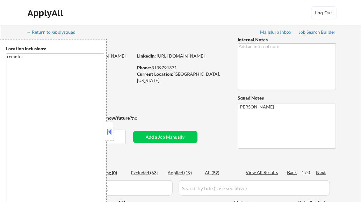
click at [108, 133] on button at bounding box center [109, 132] width 7 height 10
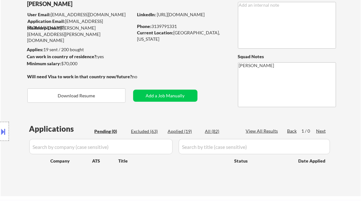
scroll to position [51, 0]
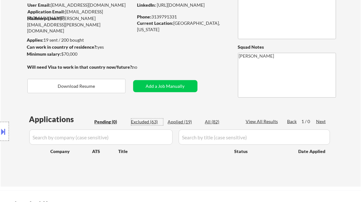
click at [147, 120] on div "Excluded (63)" at bounding box center [147, 122] width 32 height 6
click at [146, 122] on div "Excluded (63)" at bounding box center [147, 122] width 32 height 6
select select ""excluded__salary_""
select select ""excluded__bad_match_""
select select ""excluded__location_""
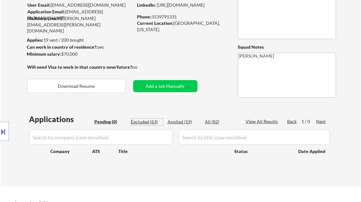
select select ""excluded__location_""
select select ""excluded__expired_""
select select ""excluded""
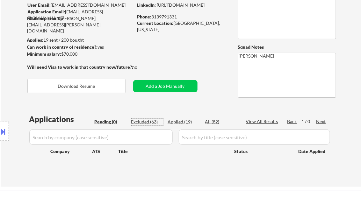
select select ""excluded__bad_match_""
select select ""excluded__location_""
select select ""excluded__expired_""
select select ""excluded__other_""
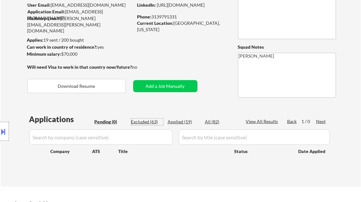
select select ""excluded__expired_""
select select ""excluded__salary_""
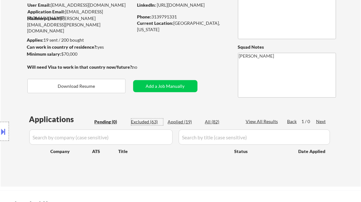
select select ""excluded__salary_""
select select ""excluded""
select select ""excluded__bad_match_""
select select ""excluded__expired_""
select select ""excluded__location_""
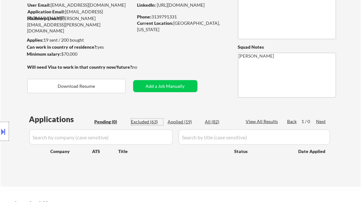
select select ""excluded__salary_""
select select ""excluded__bad_match_""
select select ""excluded__salary_""
select select ""excluded__expired_""
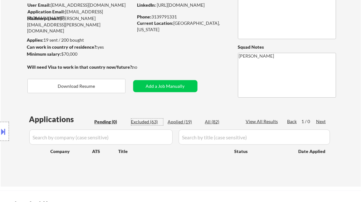
select select ""excluded""
select select ""excluded__expired_""
select select ""excluded__bad_match_""
select select ""excluded__expired_""
select select ""excluded__location_""
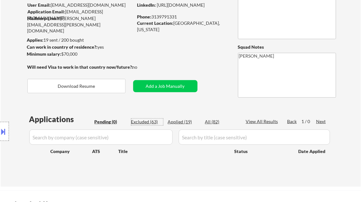
select select ""excluded__other_""
select select ""excluded__location_""
select select ""excluded""
select select ""excluded__expired_""
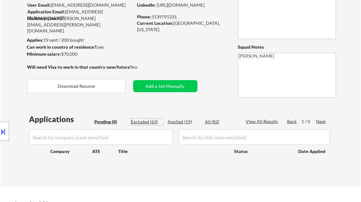
select select ""excluded""
select select ""excluded__location_""
select select ""excluded__expired_""
select select ""excluded__bad_match_""
select select ""excluded__expired_""
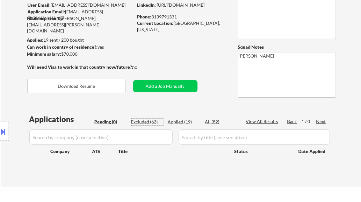
select select ""excluded__location_""
select select ""excluded__expired_""
select select ""excluded__bad_match_""
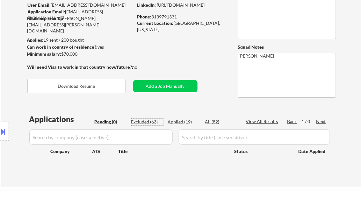
select select ""excluded__bad_match_""
select select ""excluded__salary_""
select select ""excluded""
select select ""excluded__expired_""
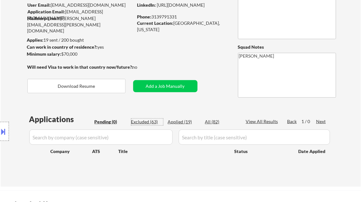
select select ""excluded__expired_""
select select ""excluded__location_""
select select ""excluded__expired_""
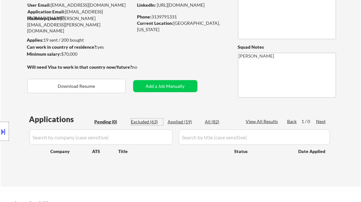
select select ""excluded__expired_""
select select ""excluded__bad_match_""
select select ""excluded__other_""
select select ""excluded__location_""
select select ""excluded__expired_""
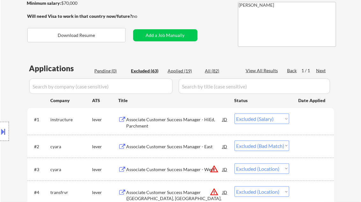
scroll to position [128, 0]
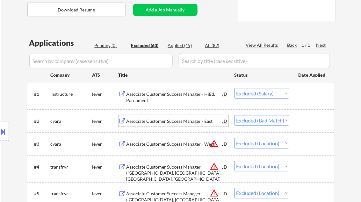
click at [171, 123] on div "Associate Customer Success Manager - East" at bounding box center [175, 121] width 96 height 6
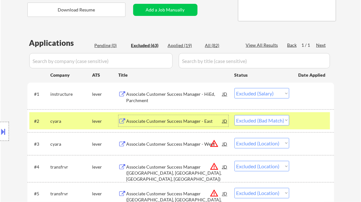
drag, startPoint x: 273, startPoint y: 120, endPoint x: 286, endPoint y: 122, distance: 13.3
click at [273, 120] on select "Choose an option... Pending Applied Excluded (Questions) Excluded (Expired) Exc…" at bounding box center [262, 120] width 55 height 11
click at [235, 115] on select "Choose an option... Pending Applied Excluded (Questions) Excluded (Expired) Exc…" at bounding box center [262, 120] width 55 height 11
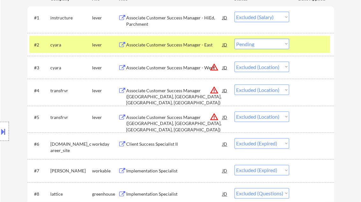
scroll to position [255, 0]
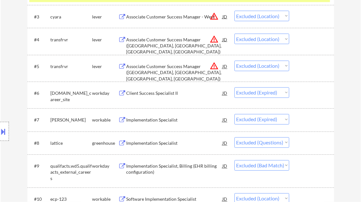
select select ""excluded__location_""
select select ""excluded__expired_""
select select ""excluded""
select select ""excluded__bad_match_""
select select ""excluded__location_""
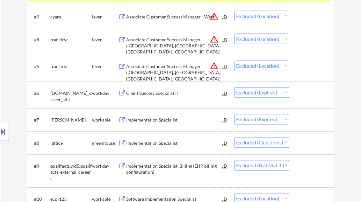
select select ""excluded__expired_""
select select ""excluded__other_""
select select ""excluded__expired_""
select select ""excluded__salary_""
select select ""excluded""
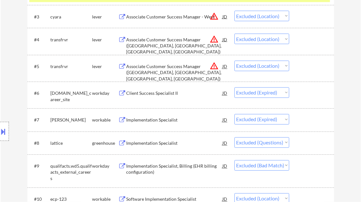
select select ""excluded__bad_match_""
select select ""excluded__expired_""
select select ""excluded__location_""
select select ""excluded__salary_""
select select ""excluded__bad_match_""
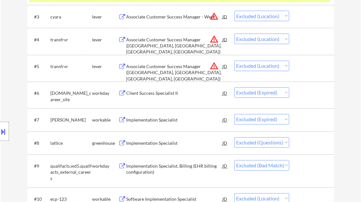
select select ""excluded__salary_""
select select ""excluded__expired_""
select select ""excluded""
select select ""excluded__expired_""
select select ""excluded__bad_match_""
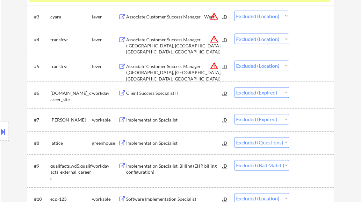
select select ""excluded__expired_""
select select ""excluded__location_""
select select ""excluded__other_""
select select ""excluded__location_""
select select ""excluded""
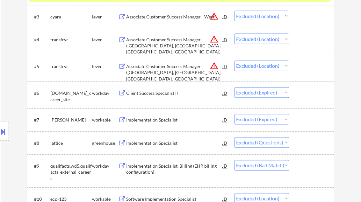
select select ""excluded__expired_""
select select ""excluded""
select select ""excluded__location_""
select select ""excluded__expired_""
select select ""excluded__bad_match_""
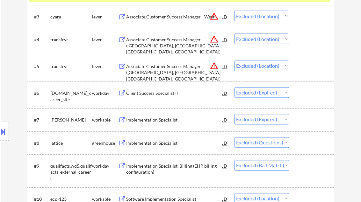
select select ""excluded__expired_""
select select ""excluded__location_""
select select ""excluded__expired_""
select select ""excluded__bad_match_""
select select ""excluded__salary_""
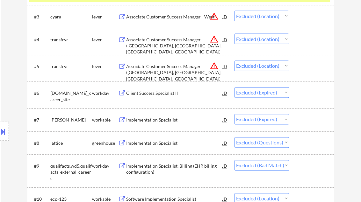
select select ""excluded""
select select ""excluded__expired_""
select select ""excluded__location_""
select select ""excluded__expired_""
select select ""excluded__bad_match_""
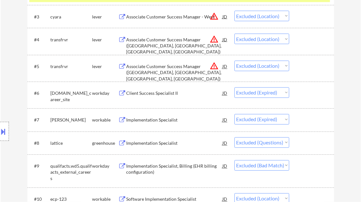
select select ""excluded__other_""
select select ""excluded__location_""
select select ""excluded__expired_""
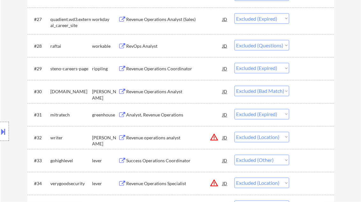
scroll to position [867, 0]
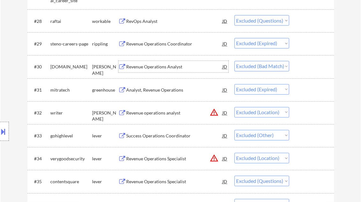
click at [155, 67] on div "Revenue Operations Analyst" at bounding box center [175, 67] width 96 height 6
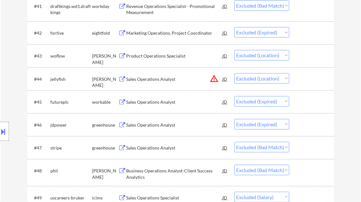
scroll to position [1199, 0]
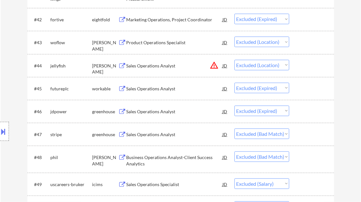
click at [154, 136] on div "Sales Operations Analyst" at bounding box center [175, 135] width 96 height 6
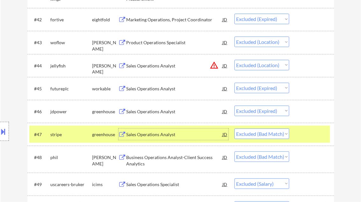
click at [159, 161] on div "Business Operations Analyst-Client Success Analytics" at bounding box center [175, 161] width 96 height 12
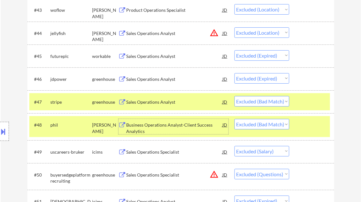
scroll to position [1250, 0]
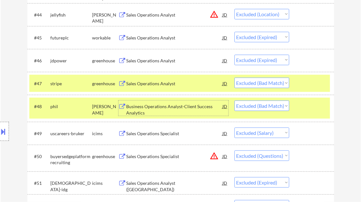
click at [323, 114] on div "#48 phil ashby Business Operations Analyst-Client Success Analytics JD Choose a…" at bounding box center [179, 108] width 301 height 21
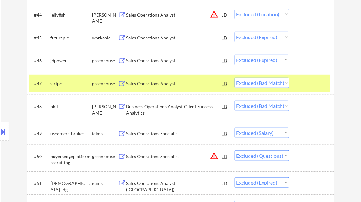
click at [317, 85] on div at bounding box center [313, 83] width 28 height 11
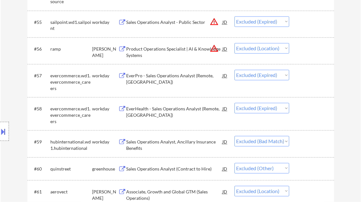
scroll to position [1530, 0]
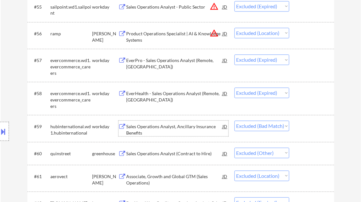
click at [176, 128] on div "Sales Operations Analyst, Ancillary Insurance Benefits" at bounding box center [175, 130] width 96 height 12
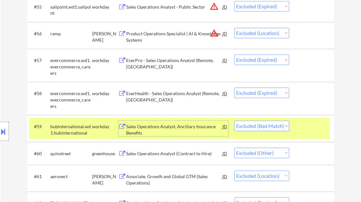
click at [269, 128] on select "Choose an option... Pending Applied Excluded (Questions) Excluded (Expired) Exc…" at bounding box center [262, 126] width 55 height 11
click at [235, 121] on select "Choose an option... Pending Applied Excluded (Questions) Excluded (Expired) Exc…" at bounding box center [262, 126] width 55 height 11
select select ""excluded__other_""
select select ""excluded__location_""
select select ""excluded__expired_""
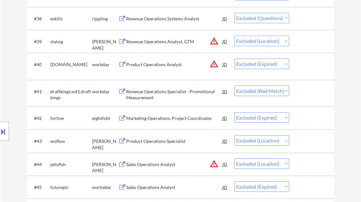
scroll to position [1097, 0]
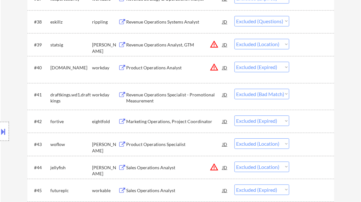
click at [151, 96] on div "Revenue Operations Specialist - Promotional Measurement" at bounding box center [175, 98] width 96 height 12
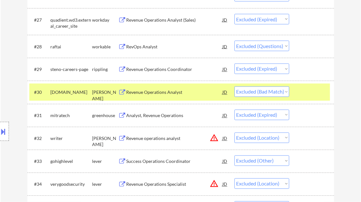
scroll to position [740, 0]
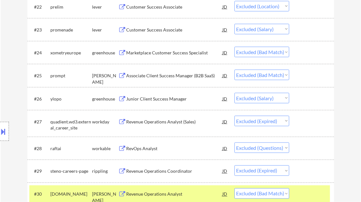
click at [162, 74] on div "Associate Client Success Manager (B2B SaaS)" at bounding box center [175, 76] width 96 height 6
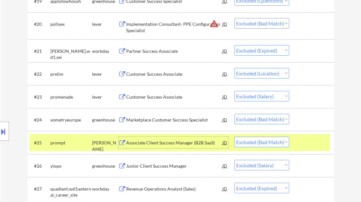
scroll to position [663, 0]
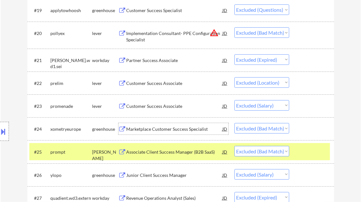
click at [153, 129] on div "Marketplace Customer Success Specialist" at bounding box center [175, 129] width 96 height 6
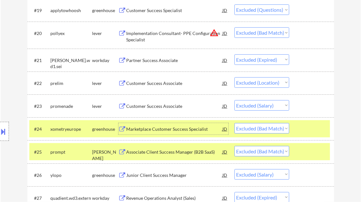
click at [313, 156] on div at bounding box center [313, 151] width 28 height 11
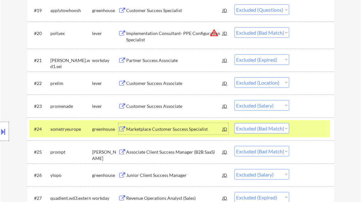
click at [160, 131] on div "Marketplace Customer Success Specialist" at bounding box center [175, 129] width 96 height 6
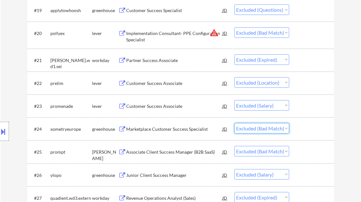
drag, startPoint x: 267, startPoint y: 130, endPoint x: 276, endPoint y: 134, distance: 10.0
click at [267, 130] on select "Choose an option... Pending Applied Excluded (Questions) Excluded (Expired) Exc…" at bounding box center [262, 128] width 55 height 11
click at [235, 123] on select "Choose an option... Pending Applied Excluded (Questions) Excluded (Expired) Exc…" at bounding box center [262, 128] width 55 height 11
select select ""excluded__bad_match_""
select select ""excluded__salary_""
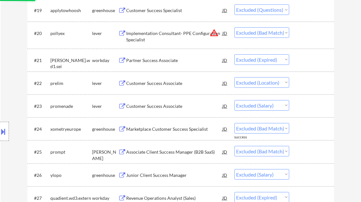
select select ""excluded__expired_""
select select ""excluded""
select select ""excluded__expired_""
select select ""excluded__bad_match_""
select select ""excluded__expired_""
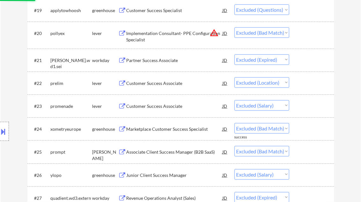
select select ""excluded__location_""
select select ""excluded__other_""
select select ""excluded__location_""
select select ""excluded""
select select ""excluded__expired_""
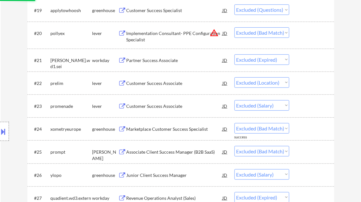
select select ""excluded""
select select ""excluded__location_""
select select ""excluded__expired_""
select select ""excluded__bad_match_""
select select ""excluded__expired_""
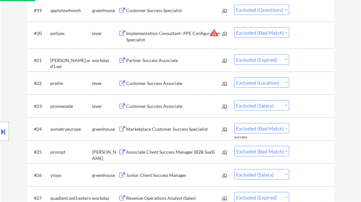
select select ""excluded__location_""
select select ""excluded__expired_""
select select ""excluded__bad_match_""
select select ""excluded__salary_""
select select ""excluded""
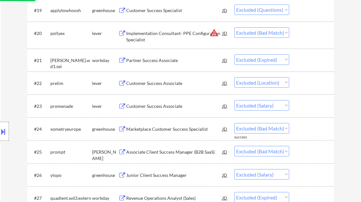
select select ""excluded__expired_""
select select ""excluded__location_""
select select ""excluded__expired_""
select select ""excluded__other_""
select select ""excluded__location_""
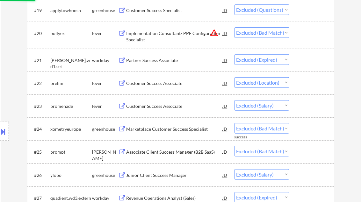
select select ""excluded__expired_""
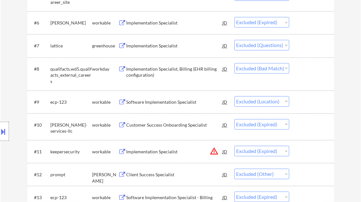
scroll to position [306, 0]
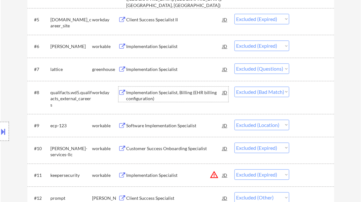
click at [156, 95] on div "Implementation Specialist, Billing (EHR billing configuration)" at bounding box center [175, 96] width 96 height 12
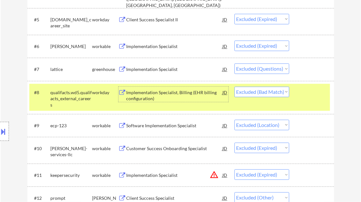
click at [261, 92] on select "Choose an option... Pending Applied Excluded (Questions) Excluded (Expired) Exc…" at bounding box center [262, 92] width 55 height 11
click at [166, 93] on div "Implementation Specialist, Billing (EHR billing configuration)" at bounding box center [175, 96] width 96 height 12
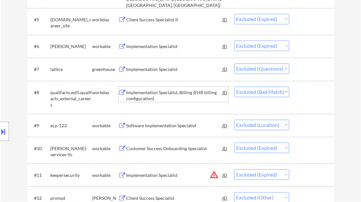
click at [284, 90] on select "Choose an option... Pending Applied Excluded (Questions) Excluded (Expired) Exc…" at bounding box center [262, 92] width 55 height 11
select select ""excluded__expired_""
click at [235, 87] on select "Choose an option... Pending Applied Excluded (Questions) Excluded (Expired) Exc…" at bounding box center [262, 92] width 55 height 11
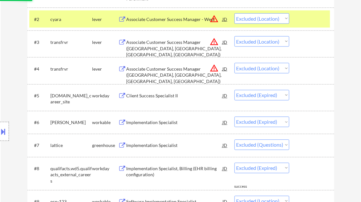
scroll to position [153, 0]
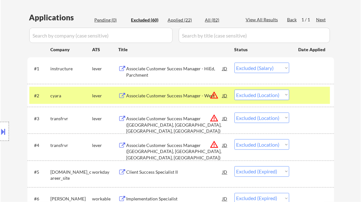
click at [187, 17] on div "Applied (22)" at bounding box center [184, 20] width 32 height 6
select select ""applied""
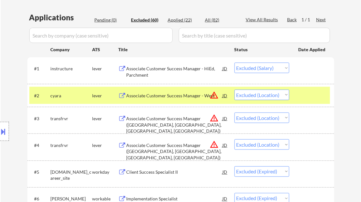
select select ""applied""
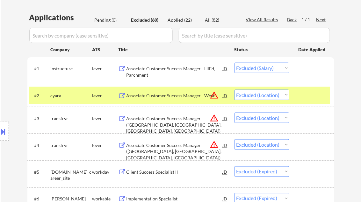
select select ""applied""
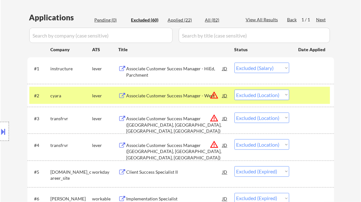
select select ""applied""
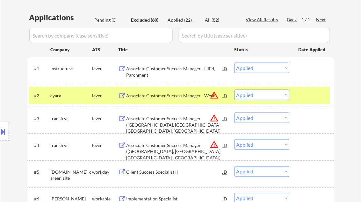
select select ""applied""
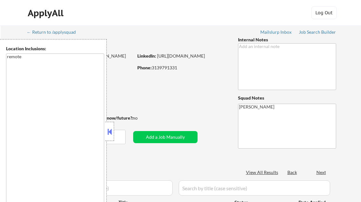
scroll to position [153, 0]
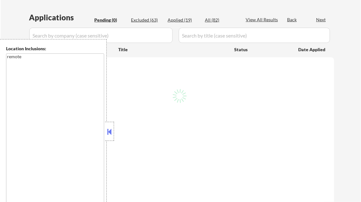
click at [112, 130] on button at bounding box center [109, 132] width 7 height 10
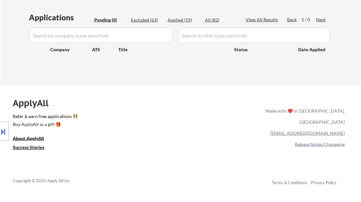
click at [184, 21] on div "Applied (19)" at bounding box center [184, 20] width 32 height 6
select select ""applied""
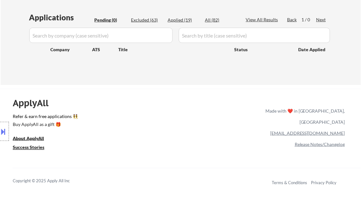
select select ""applied""
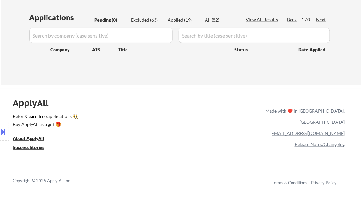
select select ""applied""
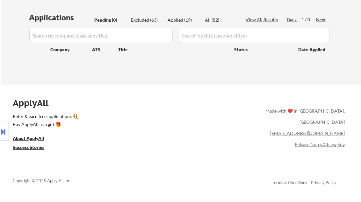
select select ""applied""
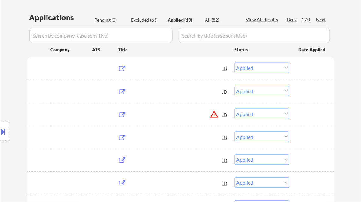
scroll to position [128, 0]
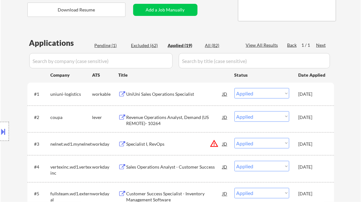
select select ""applied""
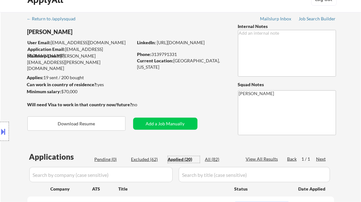
scroll to position [0, 0]
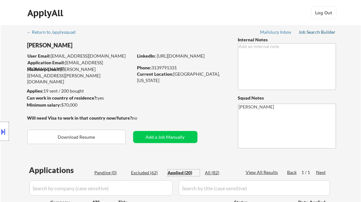
click at [322, 32] on div "Job Search Builder" at bounding box center [317, 32] width 37 height 4
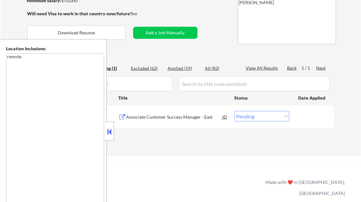
scroll to position [105, 0]
click at [110, 128] on button at bounding box center [109, 132] width 7 height 10
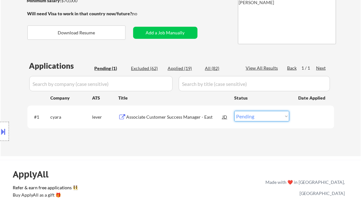
click at [263, 117] on select "Choose an option... Pending Applied Excluded (Questions) Excluded (Expired) Exc…" at bounding box center [262, 116] width 55 height 11
select select ""applied""
click at [235, 111] on select "Choose an option... Pending Applied Excluded (Questions) Excluded (Expired) Exc…" at bounding box center [262, 116] width 55 height 11
